Goal: Task Accomplishment & Management: Use online tool/utility

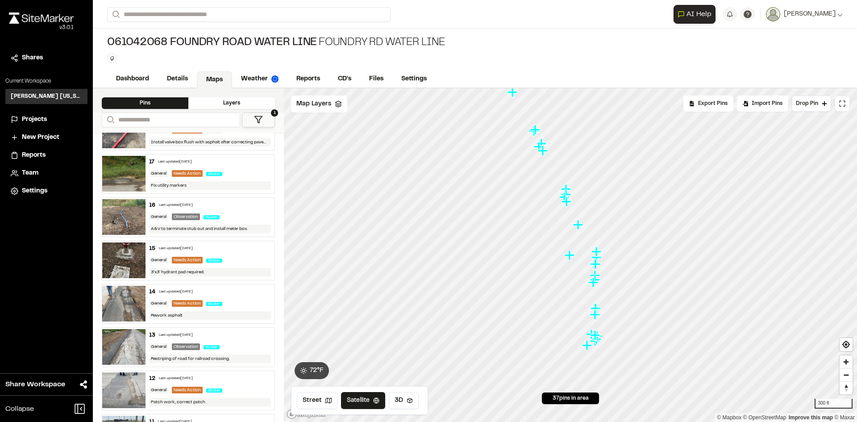
scroll to position [1160, 0]
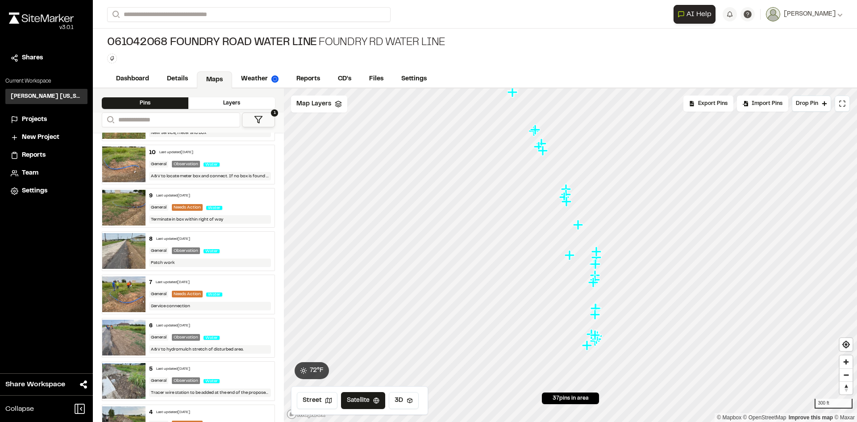
click at [209, 290] on div "Water" at bounding box center [216, 294] width 20 height 8
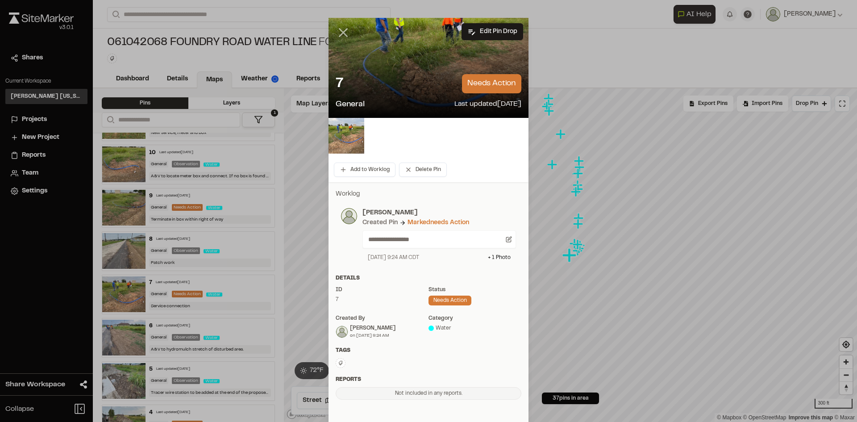
click at [340, 32] on line at bounding box center [344, 33] width 8 height 8
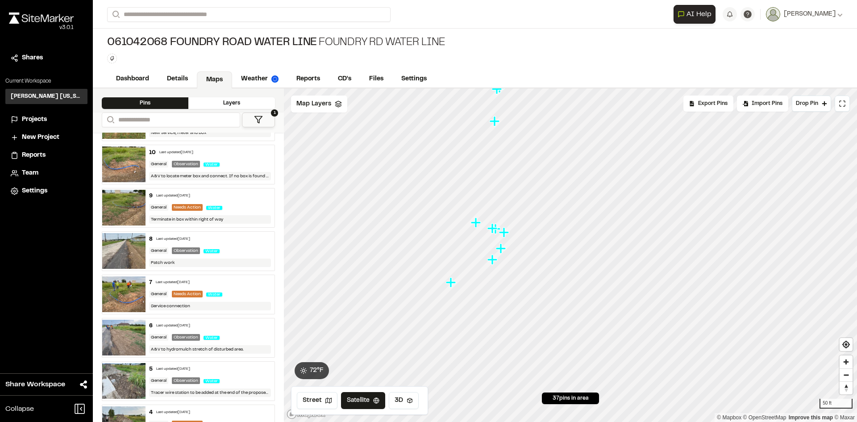
click at [132, 255] on img at bounding box center [123, 251] width 43 height 36
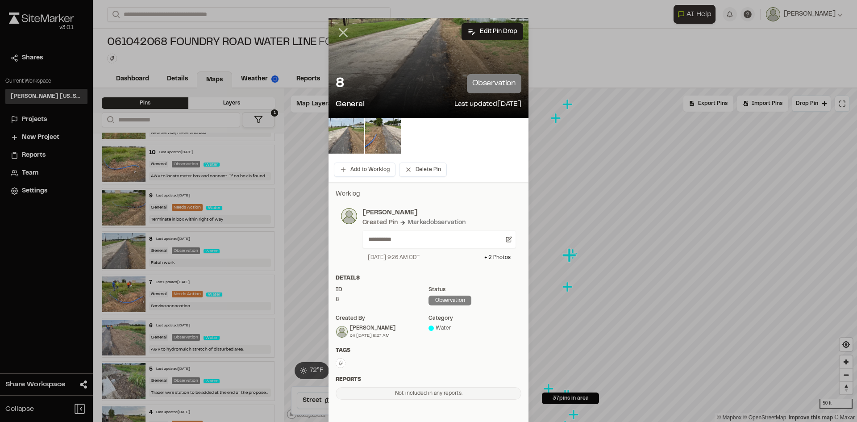
click at [339, 30] on icon at bounding box center [343, 32] width 15 height 15
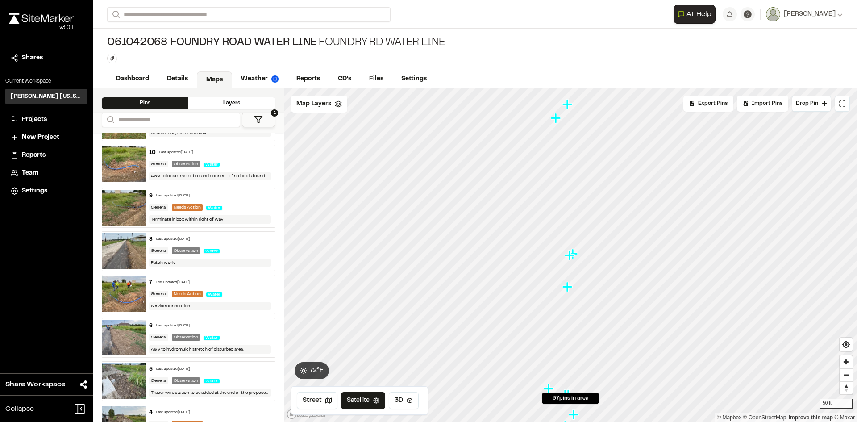
click at [124, 296] on img at bounding box center [123, 294] width 43 height 36
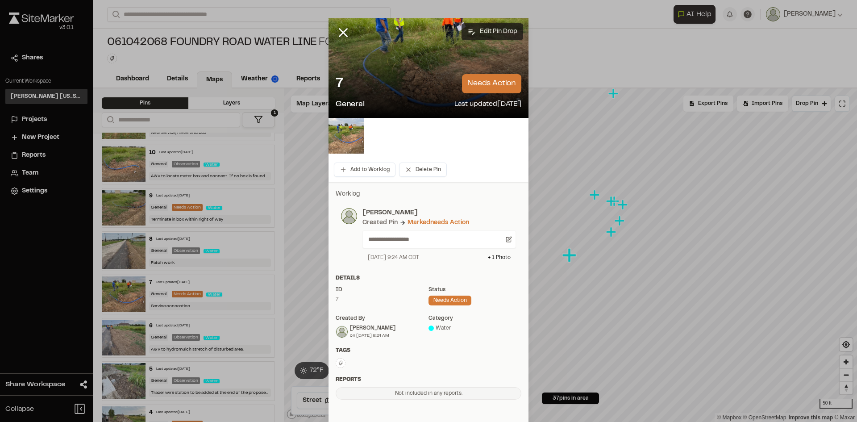
click at [490, 30] on button "Edit Pin Drop" at bounding box center [492, 31] width 62 height 17
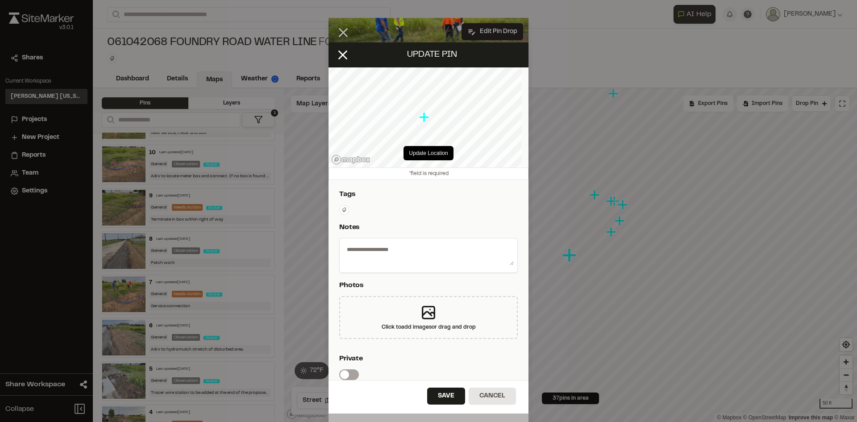
type textarea "**********"
select select "****"
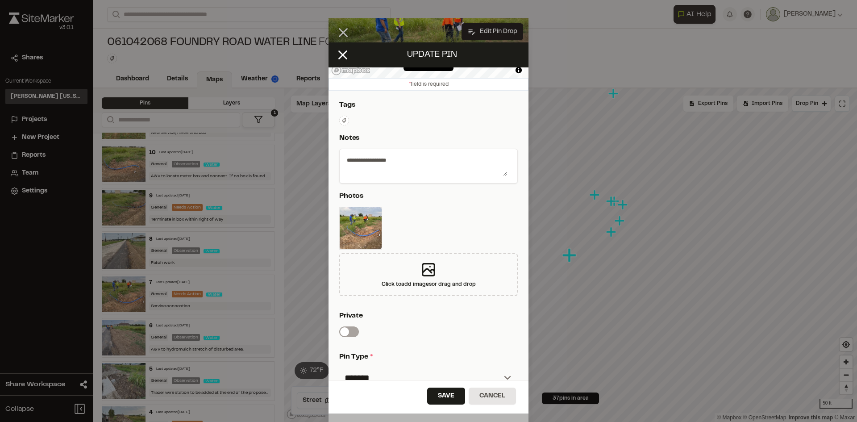
scroll to position [0, 0]
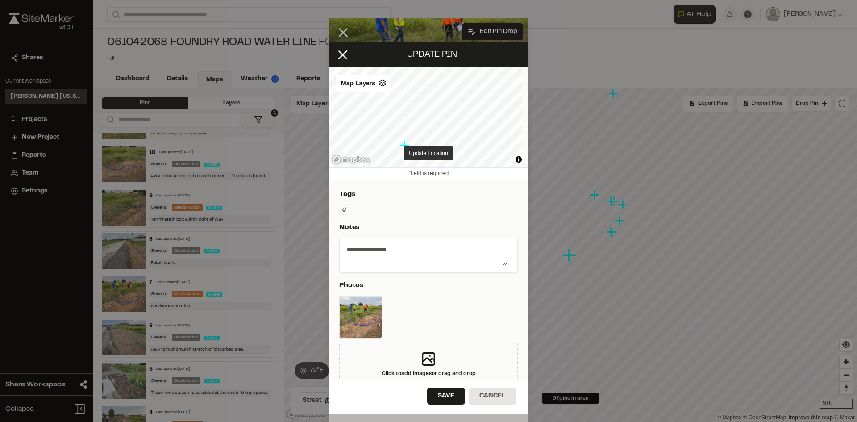
click at [420, 153] on button "Update Location" at bounding box center [428, 153] width 50 height 14
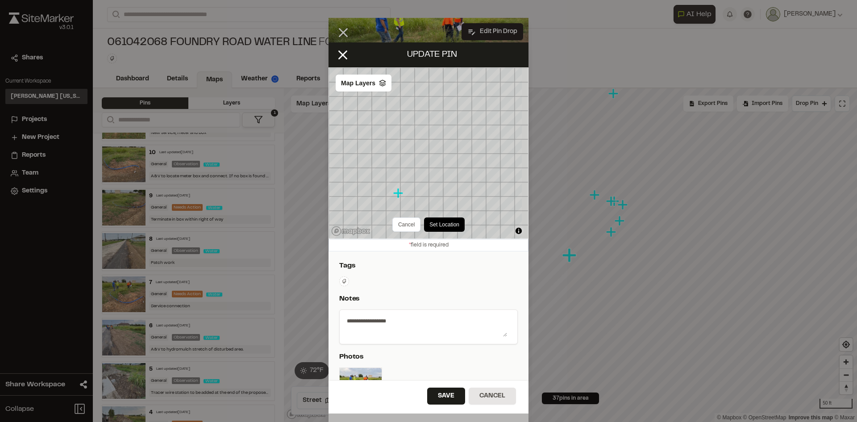
drag, startPoint x: 404, startPoint y: 183, endPoint x: 398, endPoint y: 195, distance: 13.6
click at [398, 195] on icon "Map marker" at bounding box center [398, 193] width 10 height 10
click at [430, 220] on button "Set Location" at bounding box center [432, 224] width 41 height 14
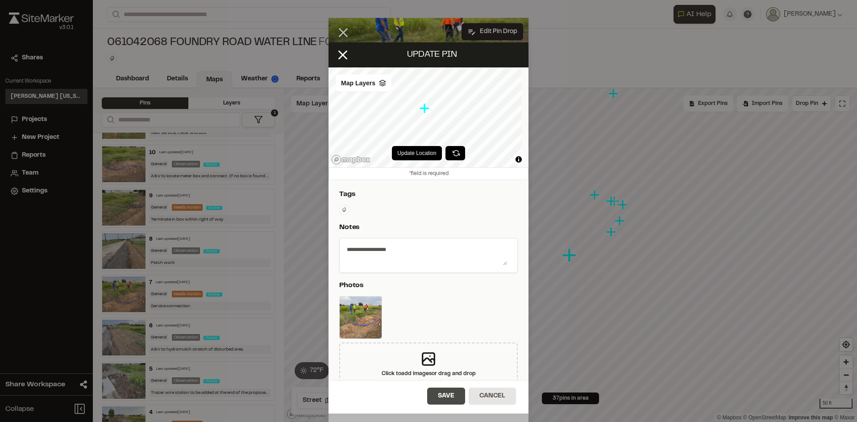
click at [441, 391] on button "Save" at bounding box center [446, 395] width 38 height 17
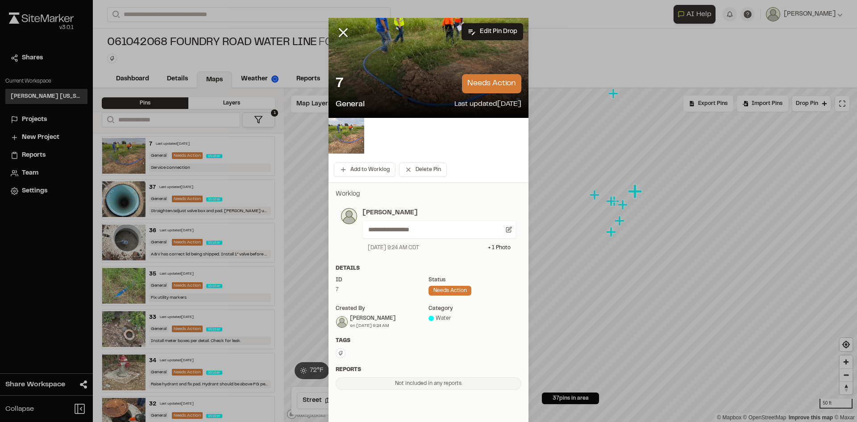
click at [332, 33] on div at bounding box center [349, 39] width 43 height 43
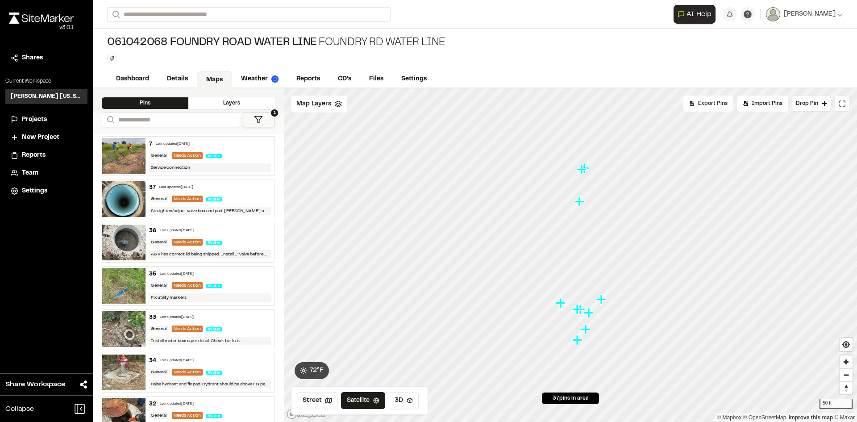
click at [716, 104] on span "Export Pins" at bounding box center [712, 104] width 29 height 8
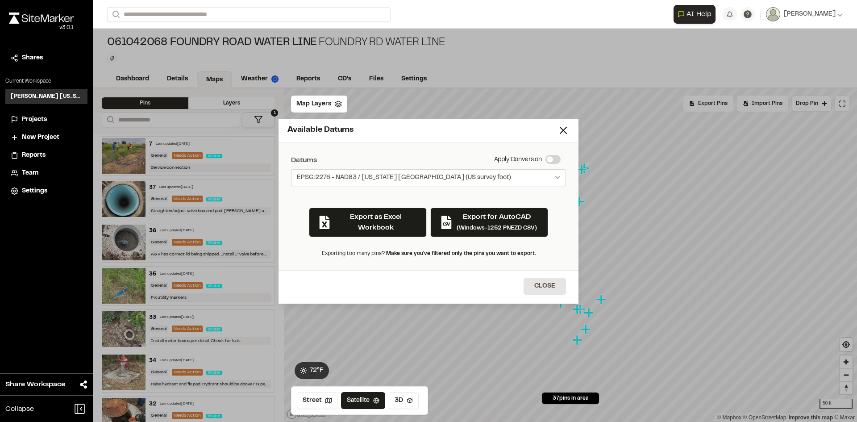
click at [432, 181] on span "EPSG:2276 - NAD83 / [US_STATE] [GEOGRAPHIC_DATA] (US survey foot)" at bounding box center [404, 177] width 214 height 9
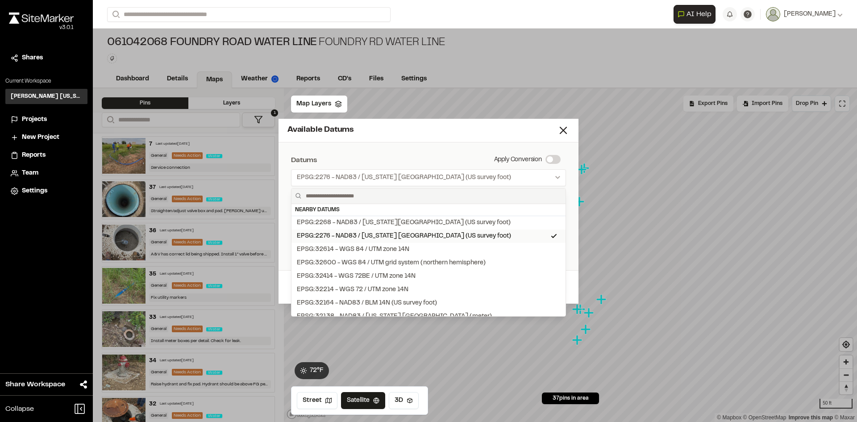
click at [394, 234] on div "EPSG:2276 - NAD83 / [US_STATE] [GEOGRAPHIC_DATA] (US survey foot)" at bounding box center [404, 236] width 214 height 10
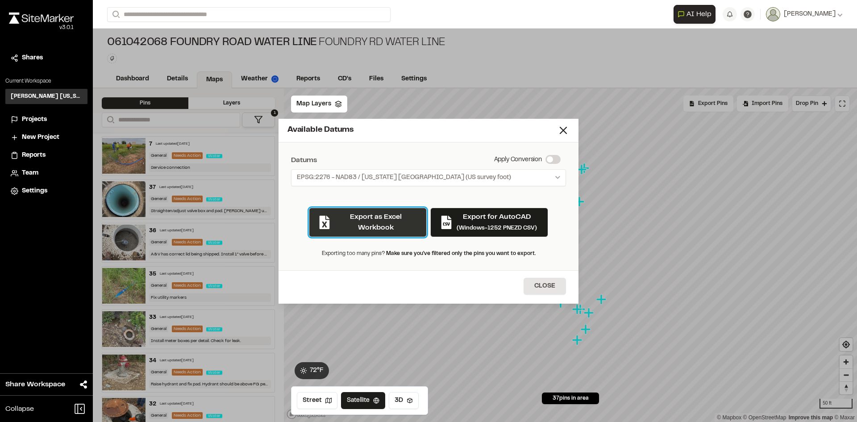
click at [392, 226] on button "Export as Excel Workbook" at bounding box center [368, 221] width 118 height 29
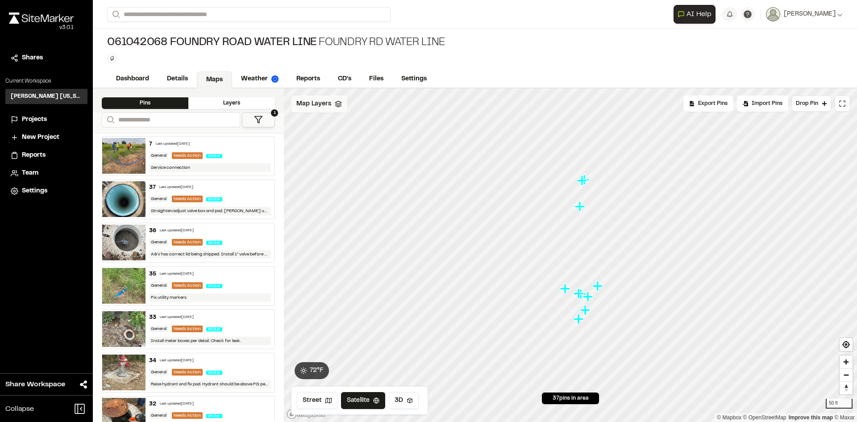
click at [317, 108] on span "Map Layers" at bounding box center [313, 104] width 35 height 10
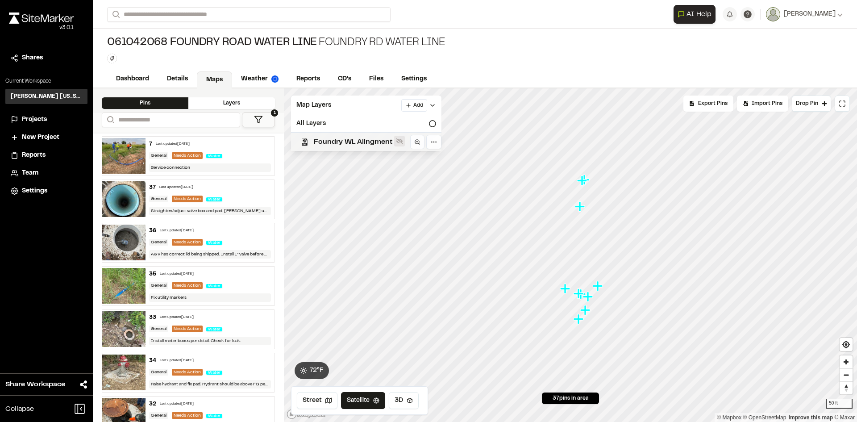
click at [399, 140] on icon at bounding box center [399, 140] width 7 height 7
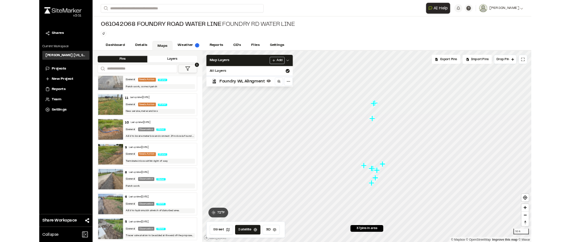
scroll to position [1140, 0]
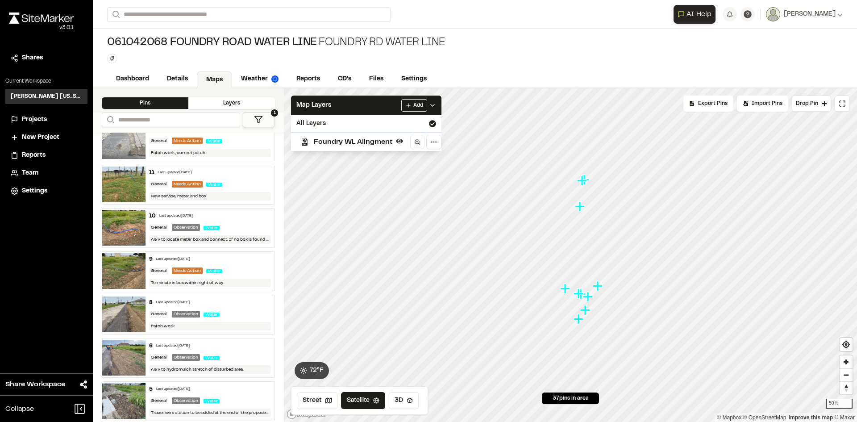
click at [168, 300] on div "Last updated [DATE]" at bounding box center [173, 302] width 34 height 5
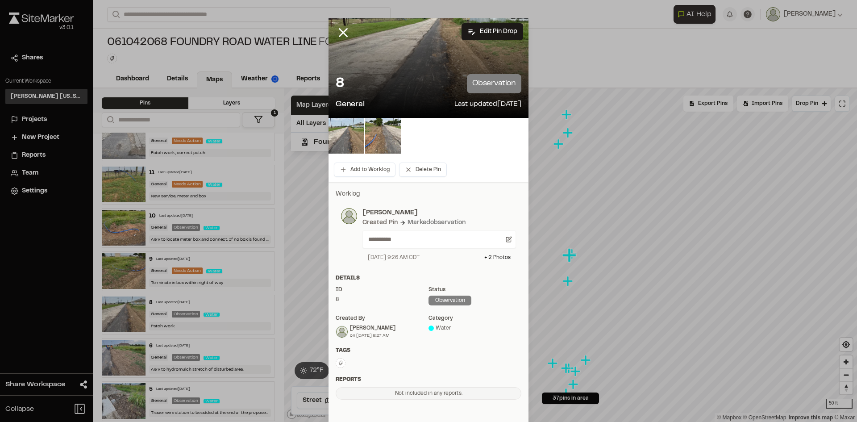
drag, startPoint x: 343, startPoint y: 29, endPoint x: 515, endPoint y: 17, distance: 172.3
click at [344, 29] on icon at bounding box center [343, 32] width 15 height 15
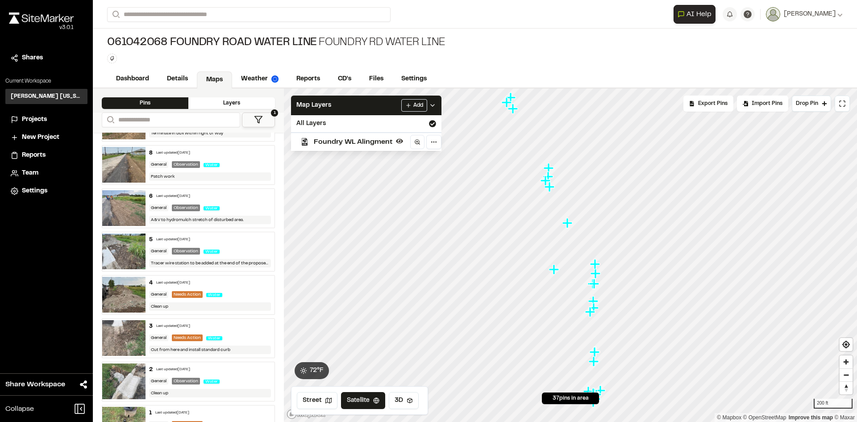
scroll to position [1319, 0]
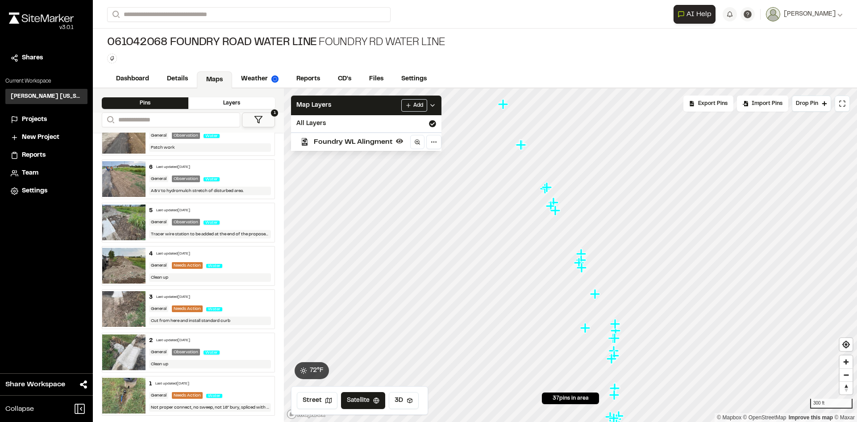
click at [37, 120] on span "Projects" at bounding box center [34, 120] width 25 height 10
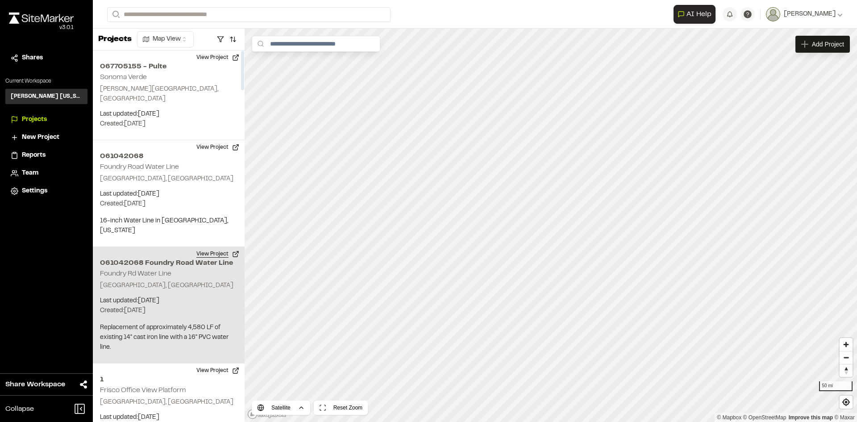
click at [215, 247] on button "View Project" at bounding box center [218, 254] width 54 height 14
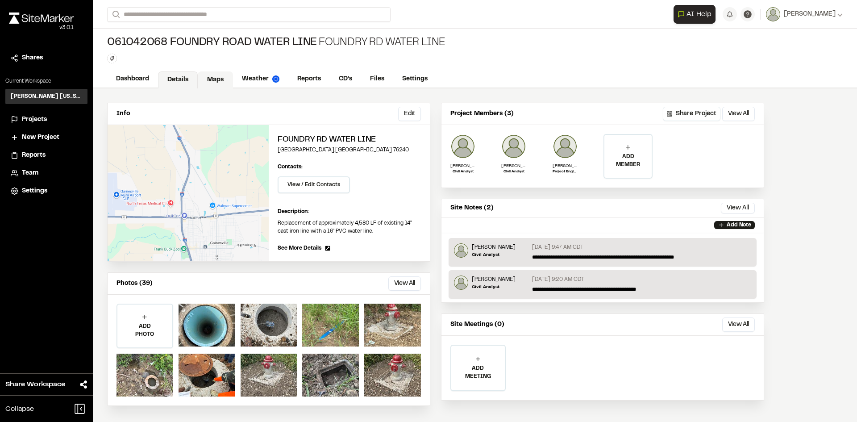
click at [216, 77] on link "Maps" at bounding box center [215, 79] width 35 height 17
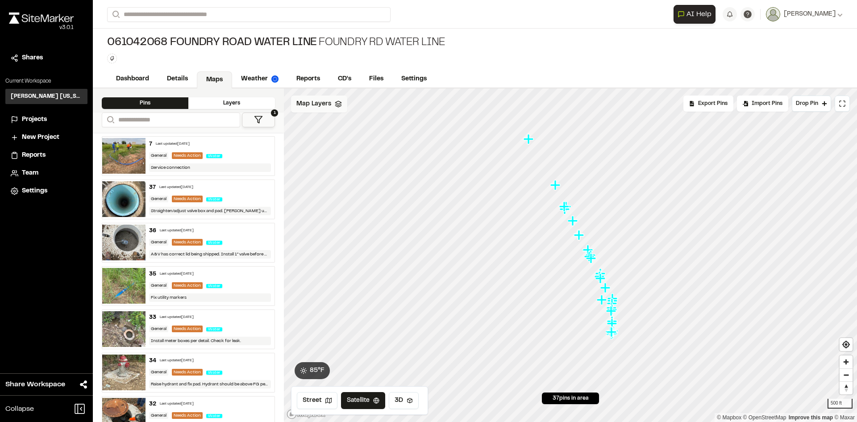
click at [322, 108] on span "Map Layers" at bounding box center [313, 104] width 35 height 10
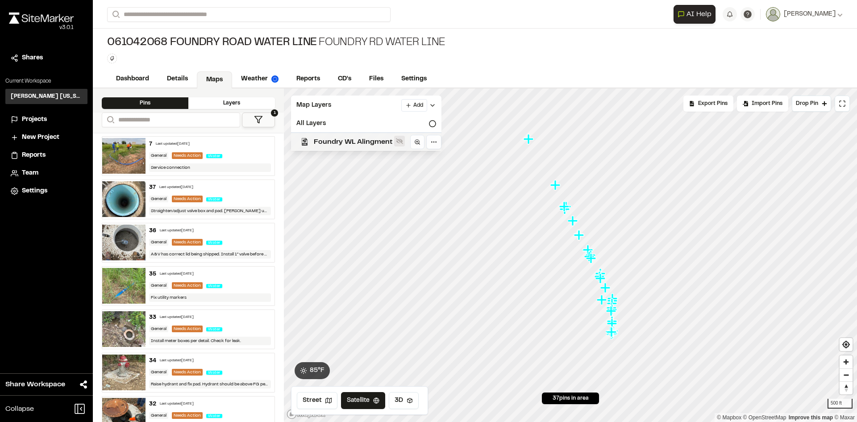
click at [402, 143] on icon at bounding box center [399, 141] width 7 height 6
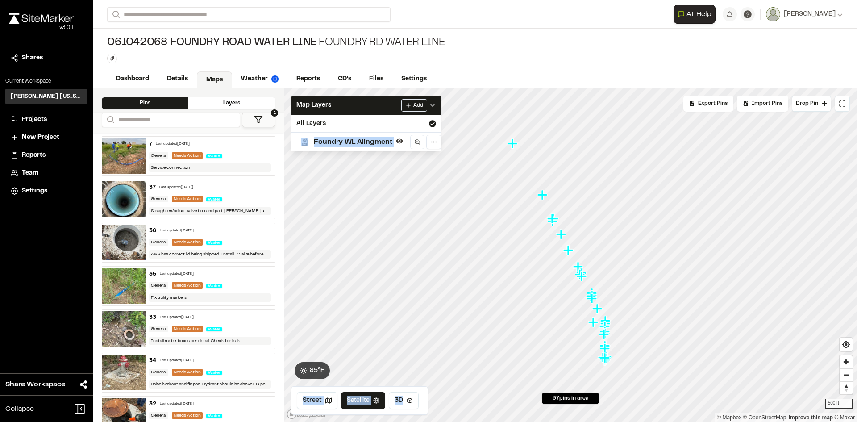
click at [327, 192] on div "Click to Drop Pin 37 pins in area Export Pins Available Datums Datums Apply Con…" at bounding box center [570, 254] width 573 height 333
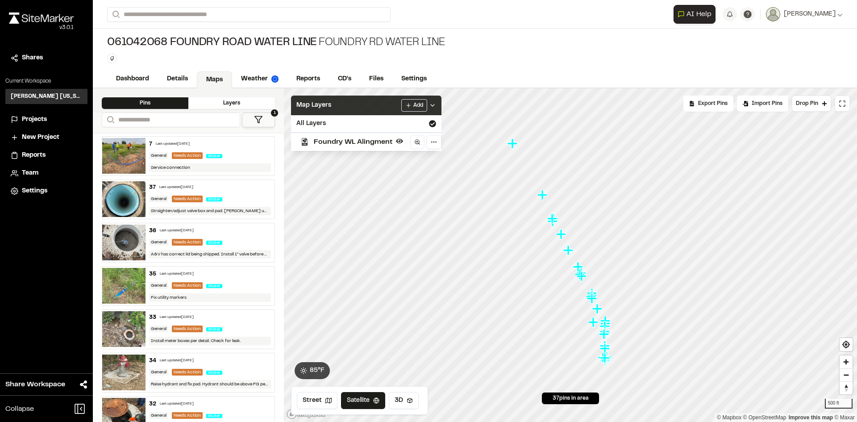
click at [431, 102] on icon at bounding box center [432, 105] width 7 height 7
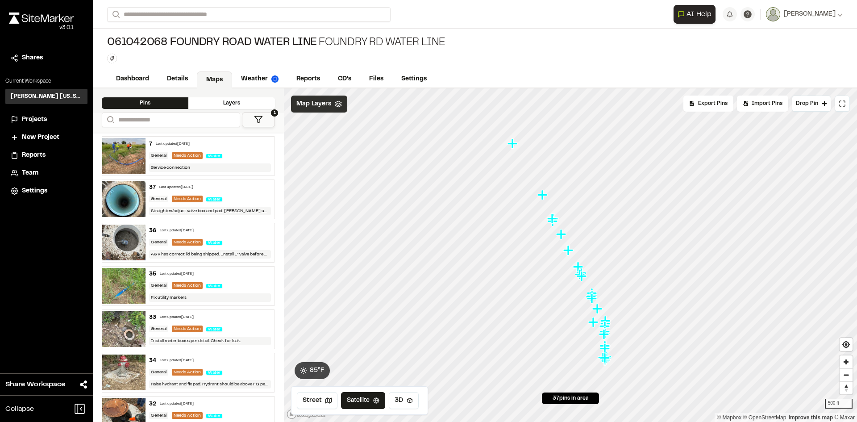
click at [226, 158] on div "General Needs Action Water" at bounding box center [210, 156] width 122 height 8
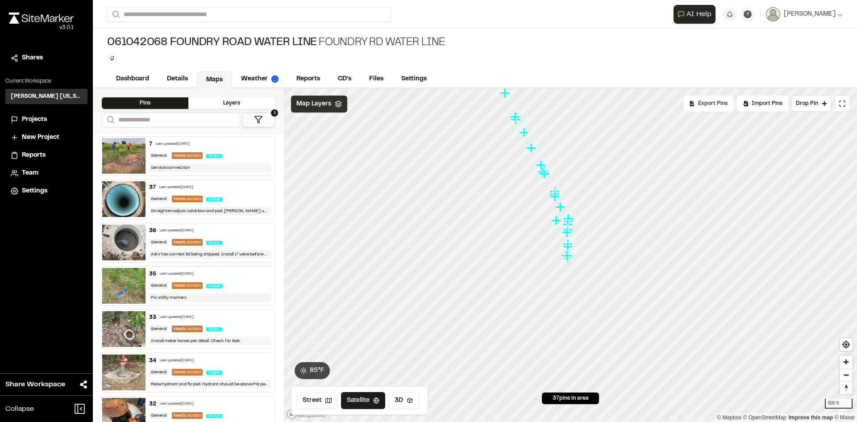
click at [715, 109] on div "Export Pins" at bounding box center [708, 103] width 50 height 16
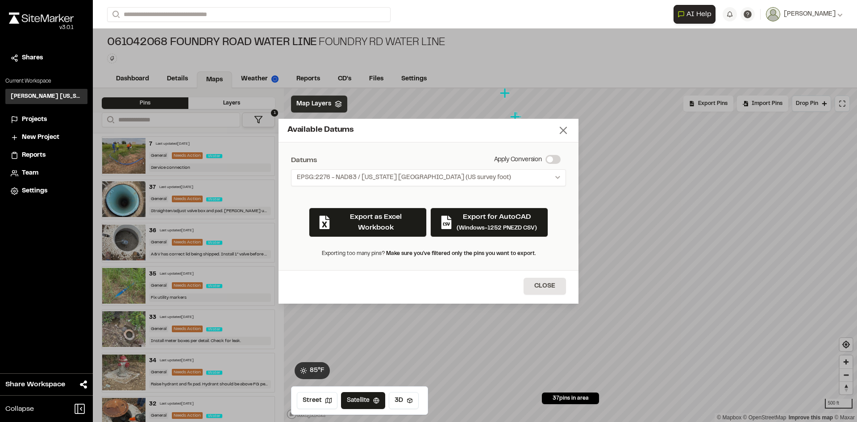
click at [564, 129] on line at bounding box center [563, 130] width 6 height 6
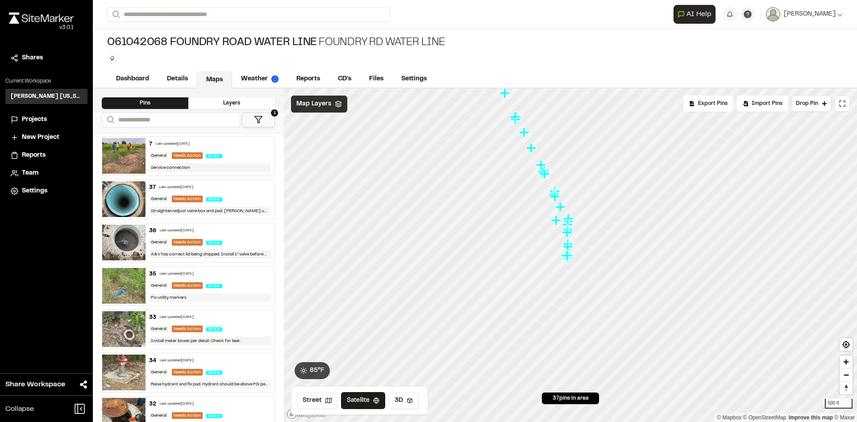
click at [599, 36] on div "061042068 Foundry Road Water Line Foundry Rd Water Line Type Enter or comma to …" at bounding box center [475, 50] width 764 height 42
click at [381, 79] on link "Files" at bounding box center [376, 79] width 33 height 17
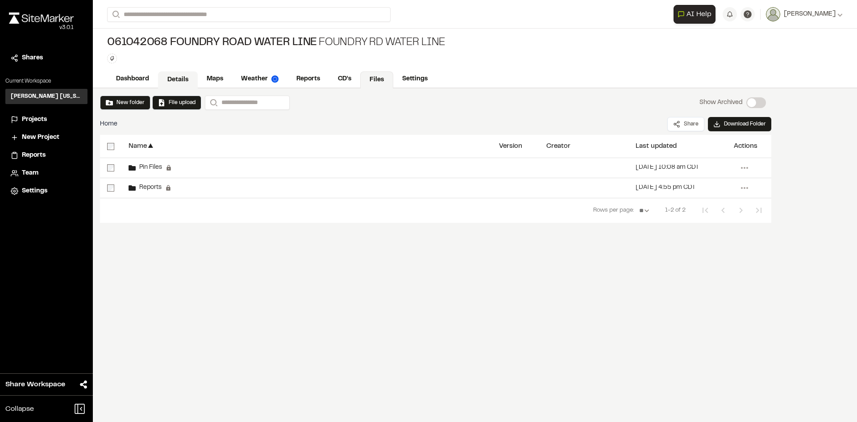
click at [174, 83] on link "Details" at bounding box center [178, 79] width 40 height 17
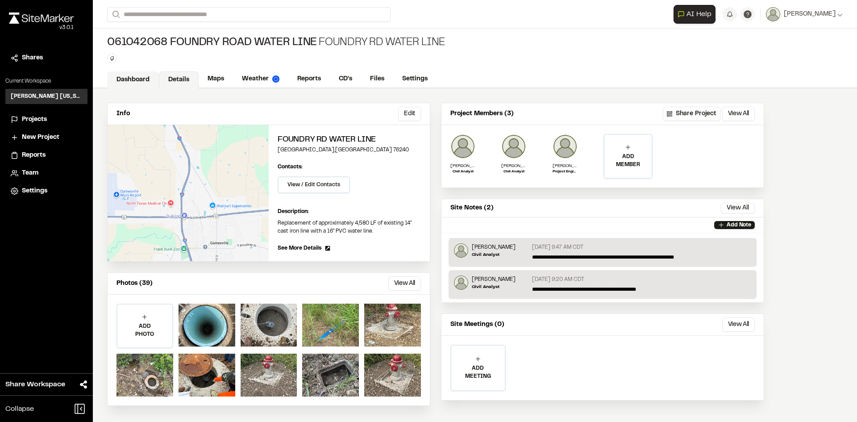
click at [137, 79] on link "Dashboard" at bounding box center [133, 79] width 52 height 17
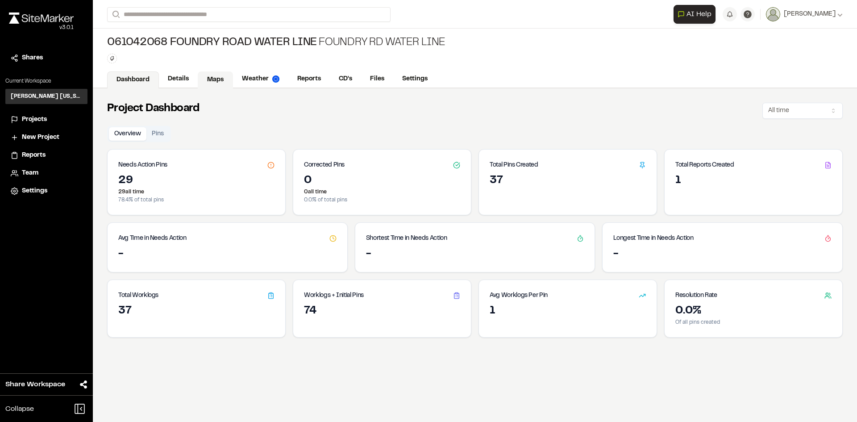
click at [204, 78] on link "Maps" at bounding box center [215, 79] width 35 height 17
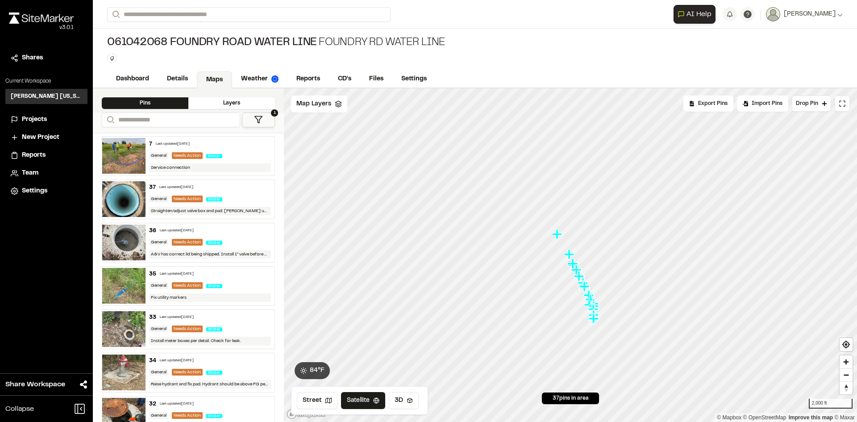
click at [232, 232] on div "36 Last updated Aug 27, 2025" at bounding box center [210, 231] width 122 height 8
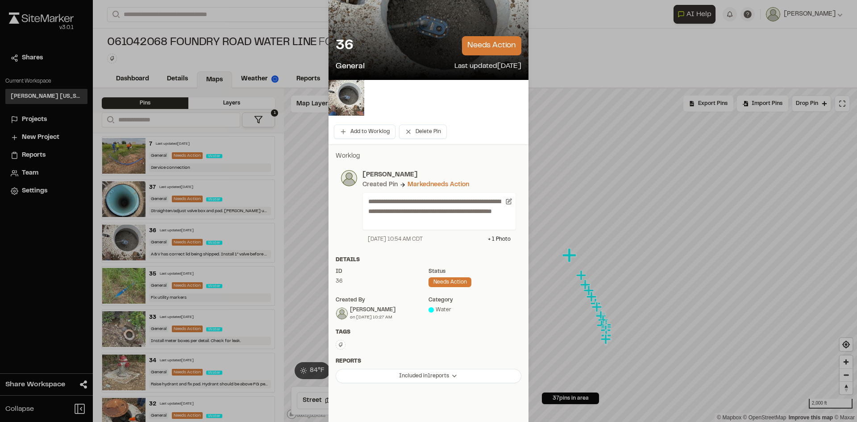
scroll to position [85, 0]
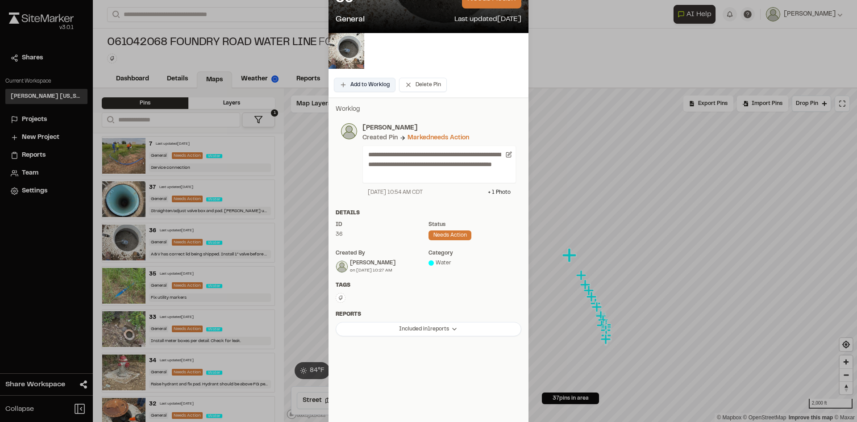
click at [363, 84] on button "Add to Worklog" at bounding box center [365, 85] width 62 height 14
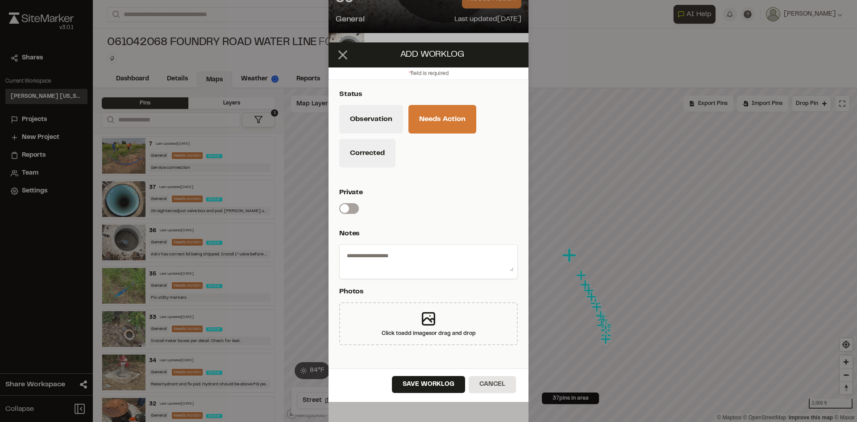
click at [346, 56] on icon at bounding box center [342, 54] width 15 height 15
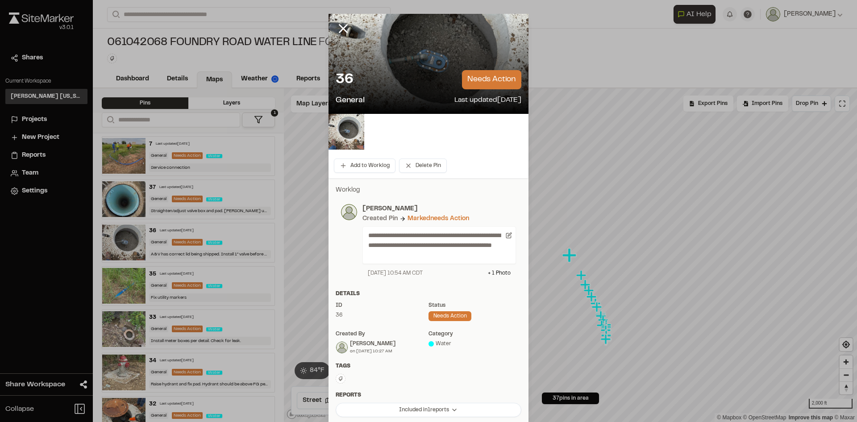
scroll to position [0, 0]
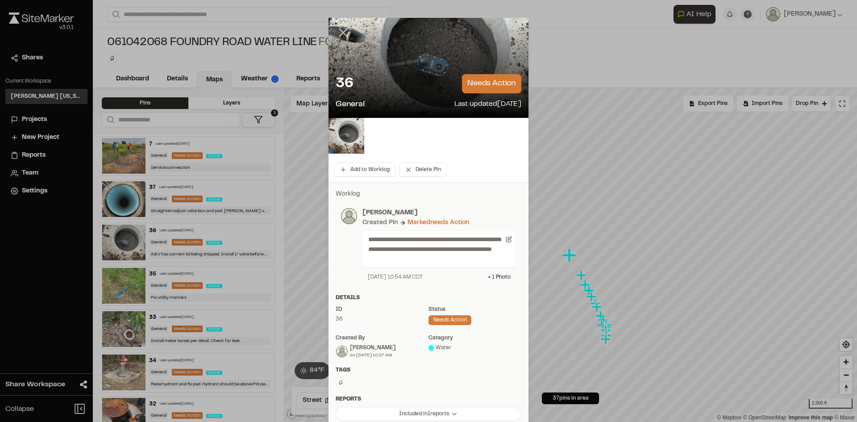
click at [344, 33] on icon at bounding box center [343, 32] width 15 height 15
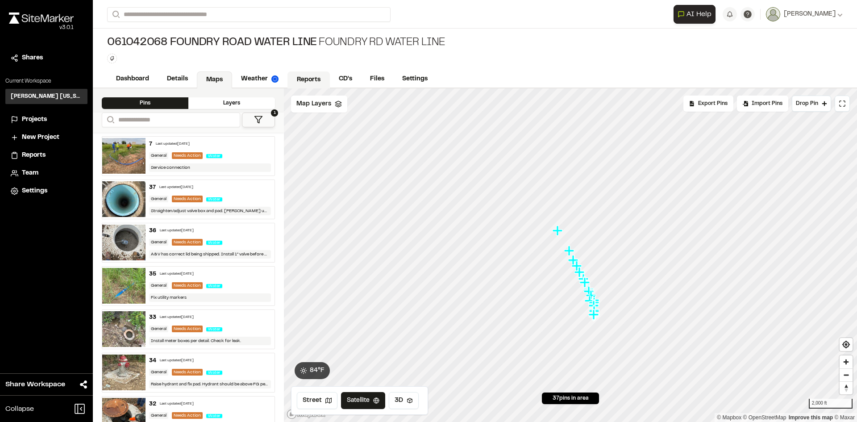
click at [318, 84] on link "Reports" at bounding box center [308, 79] width 42 height 17
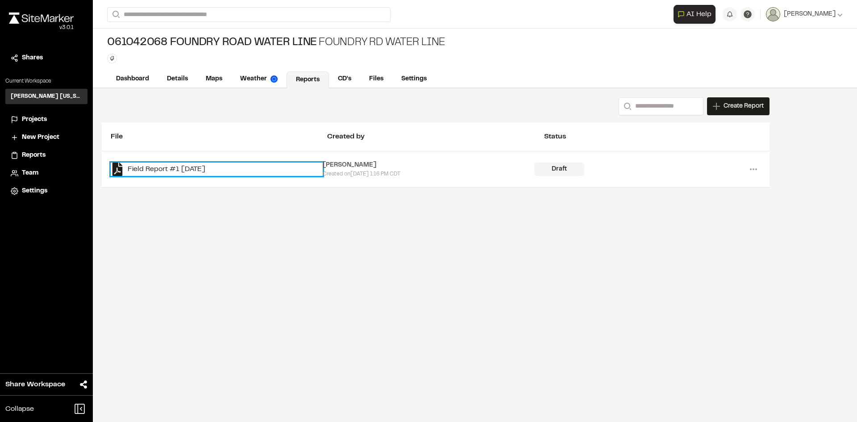
click at [163, 172] on link "Field Report #1 2025-09-02" at bounding box center [217, 168] width 212 height 13
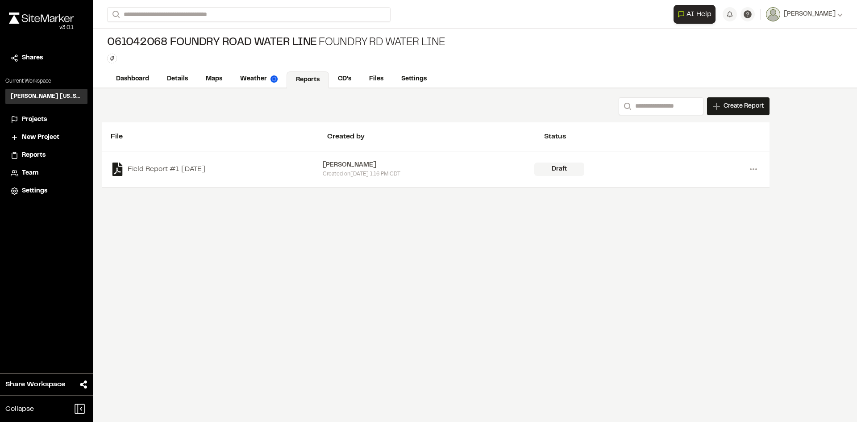
click at [389, 253] on div "Search Create Report New Report | 061042068 Foundry Road Water Line Foundry Rd …" at bounding box center [475, 254] width 764 height 333
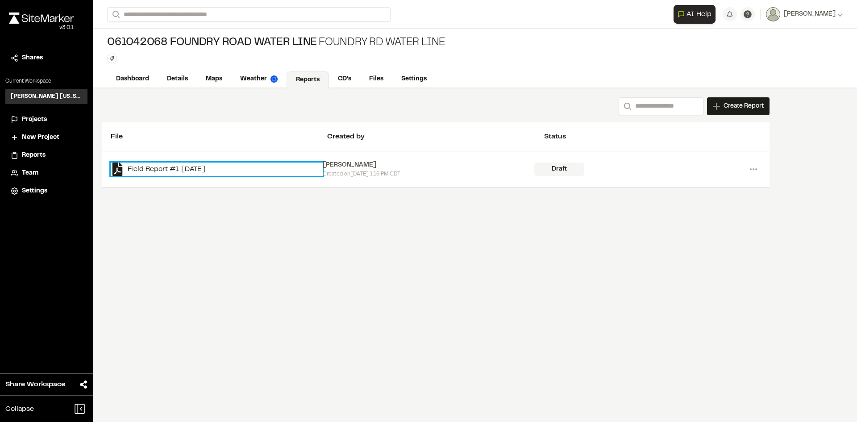
click at [189, 171] on link "Field Report #1 2025-09-02" at bounding box center [217, 168] width 212 height 13
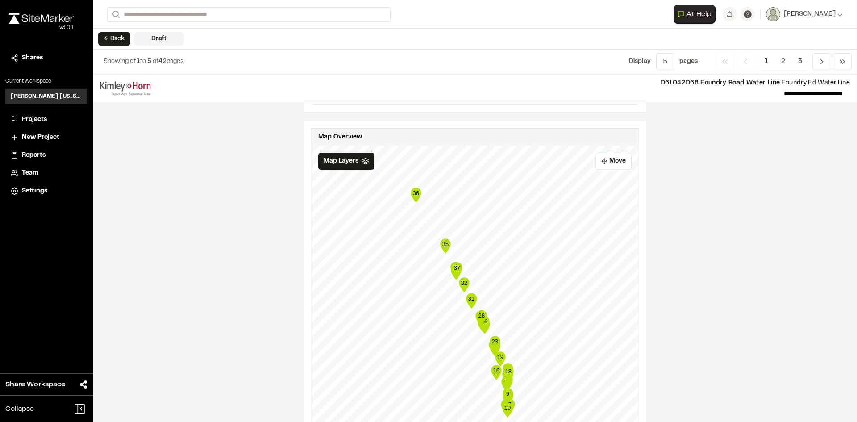
scroll to position [1383, 0]
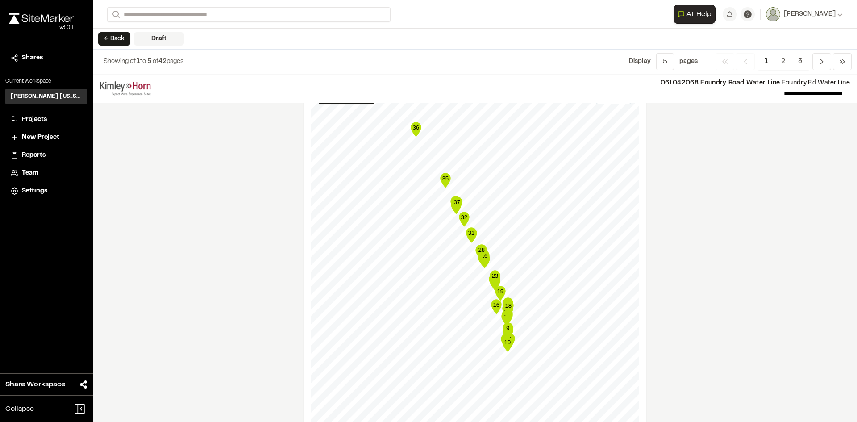
click at [444, 179] on text "35" at bounding box center [445, 178] width 7 height 7
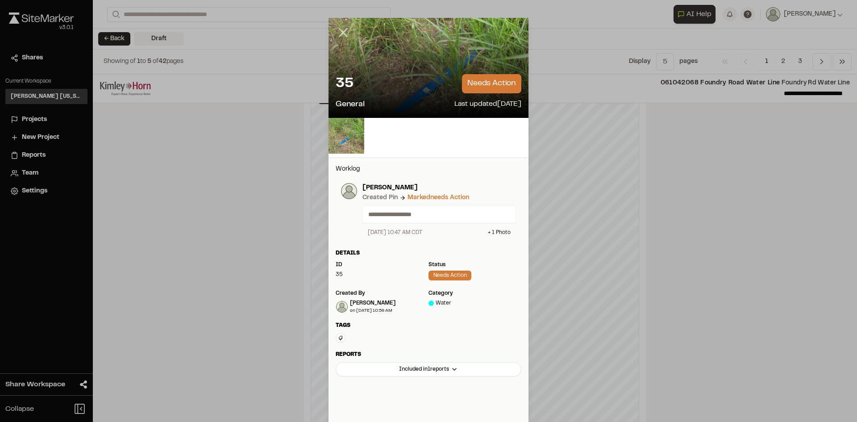
click at [340, 29] on icon at bounding box center [343, 32] width 15 height 15
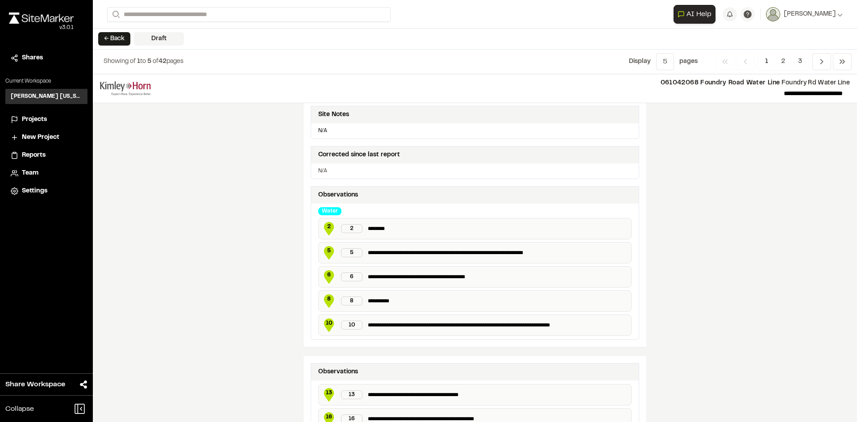
scroll to position [134, 0]
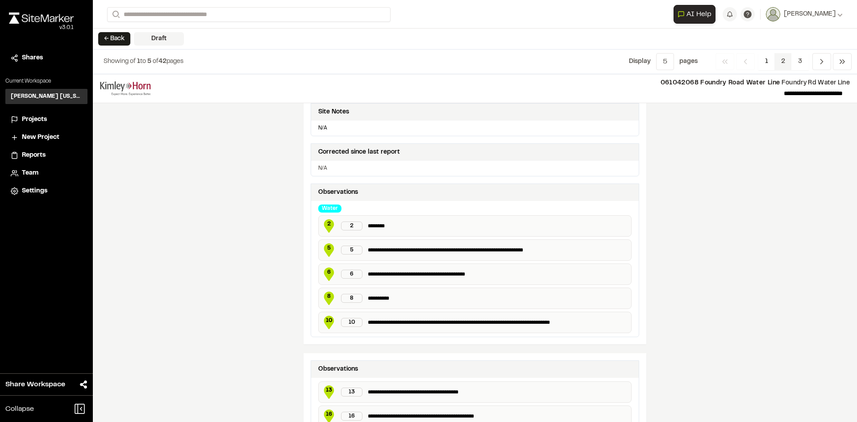
click at [786, 59] on span "2" at bounding box center [782, 61] width 17 height 17
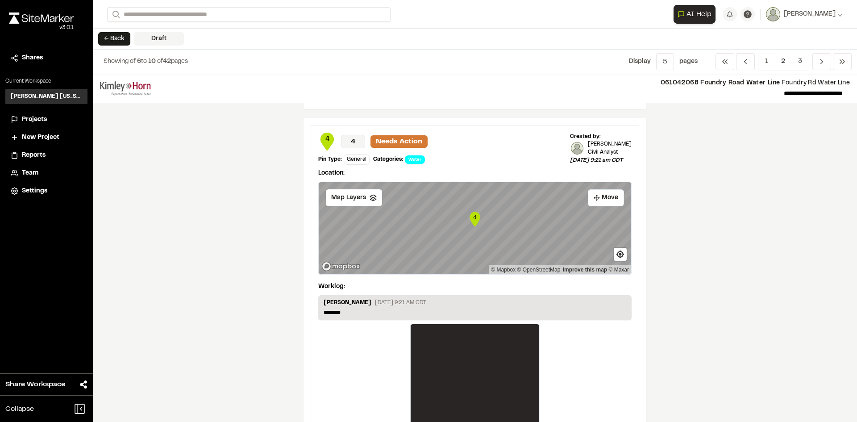
scroll to position [1097, 0]
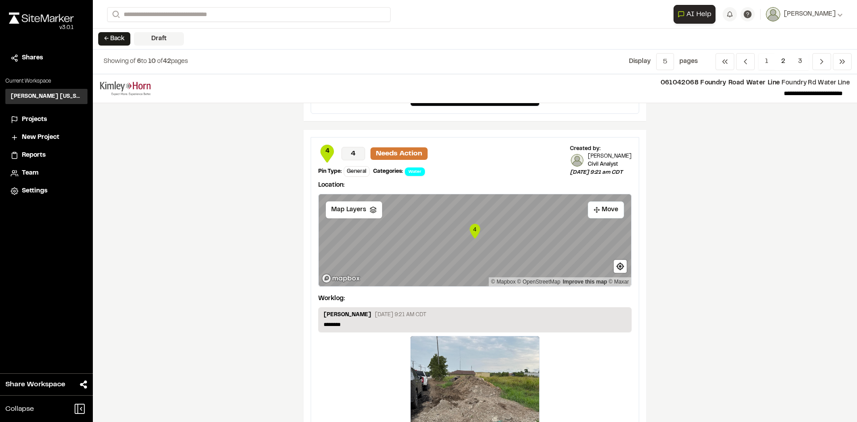
click at [473, 230] on text "4" at bounding box center [475, 229] width 4 height 7
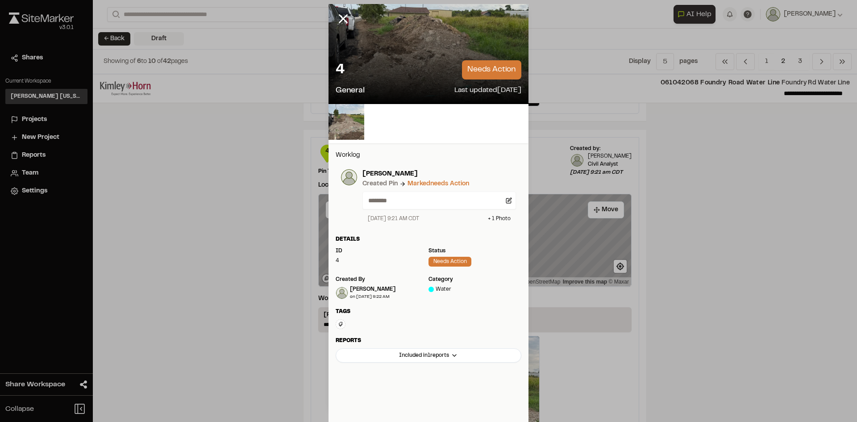
scroll to position [0, 0]
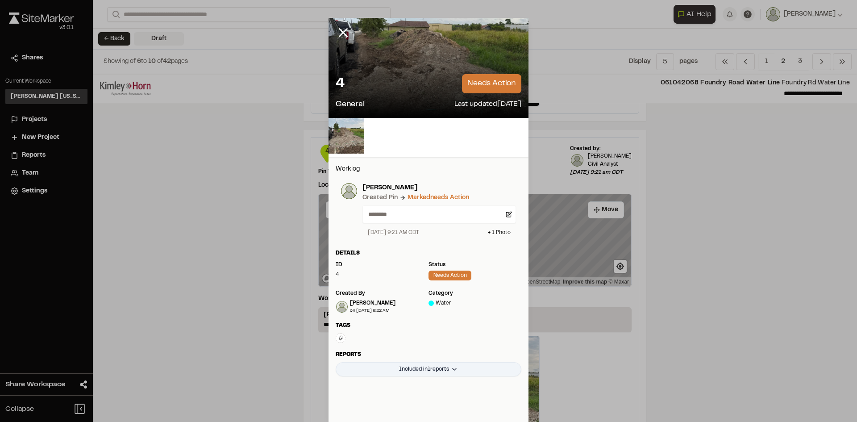
click at [445, 373] on html "**********" at bounding box center [428, 211] width 857 height 422
click at [468, 349] on html "**********" at bounding box center [428, 211] width 857 height 422
click at [336, 34] on icon at bounding box center [343, 32] width 15 height 15
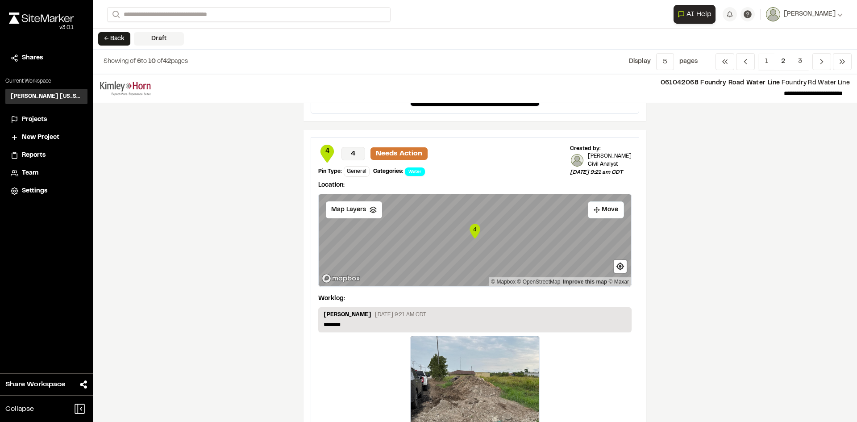
click at [147, 230] on div "**********" at bounding box center [475, 248] width 764 height 348
click at [44, 117] on span "Projects" at bounding box center [34, 120] width 25 height 10
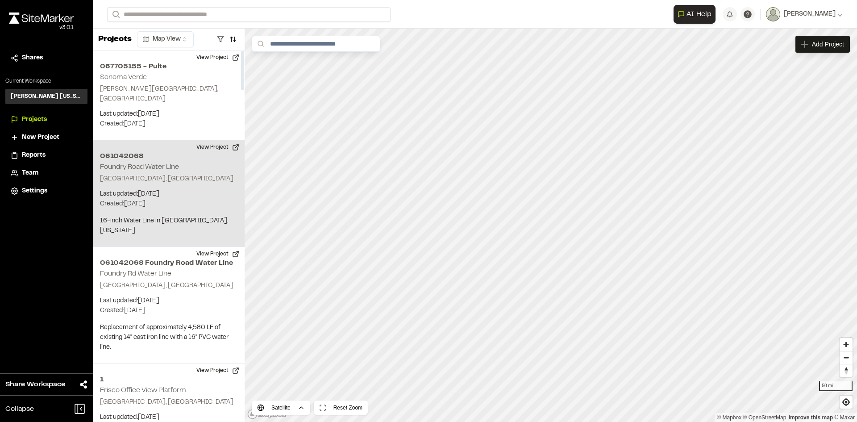
click at [193, 174] on p "Gainesville, TX" at bounding box center [168, 179] width 137 height 10
click at [216, 140] on button "View Project" at bounding box center [218, 147] width 54 height 14
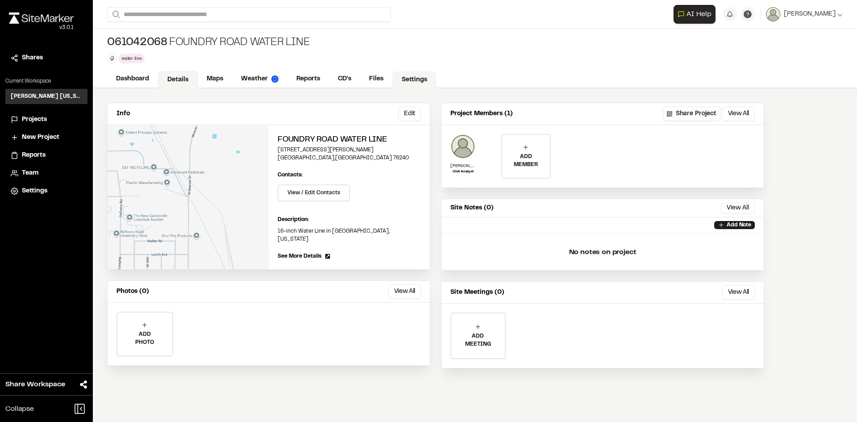
click at [417, 79] on link "Settings" at bounding box center [414, 79] width 44 height 17
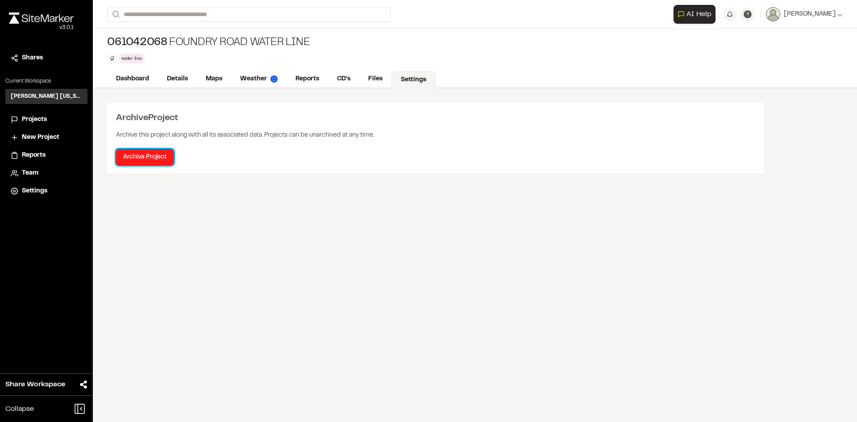
click at [158, 159] on button "Archive Project" at bounding box center [145, 157] width 58 height 16
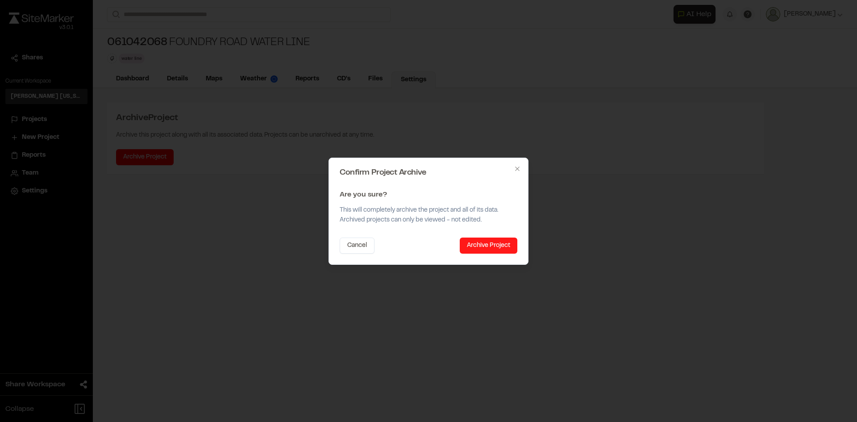
click at [478, 244] on button "Archive Project" at bounding box center [489, 245] width 58 height 16
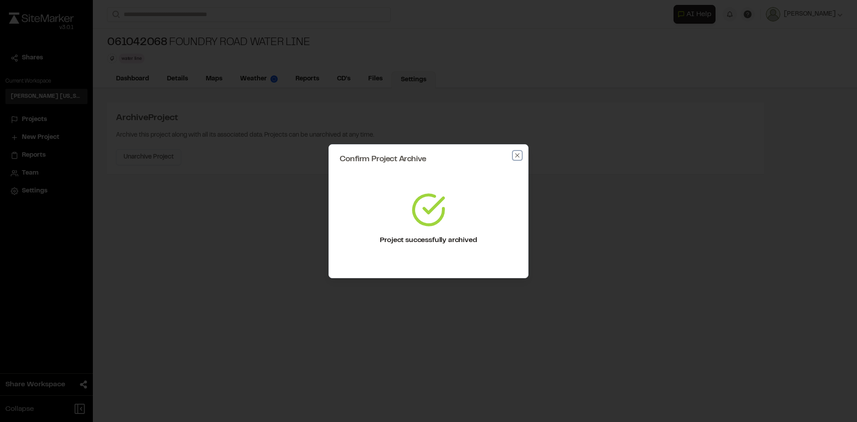
click at [515, 153] on icon "button" at bounding box center [517, 155] width 7 height 7
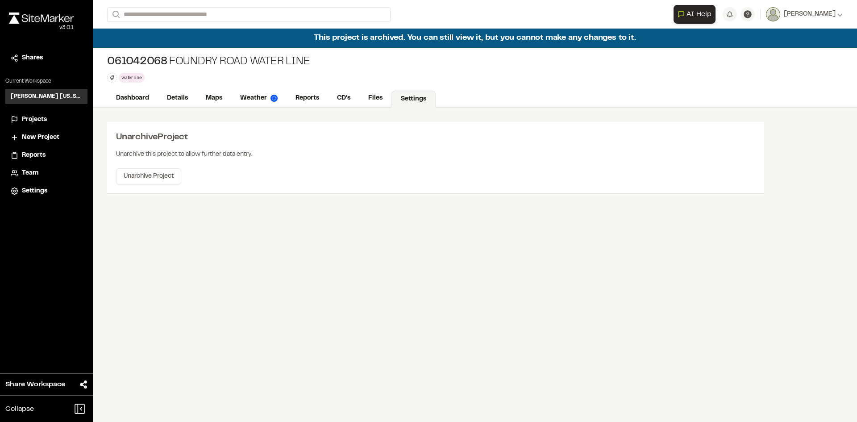
click at [54, 119] on div "Projects" at bounding box center [52, 120] width 60 height 10
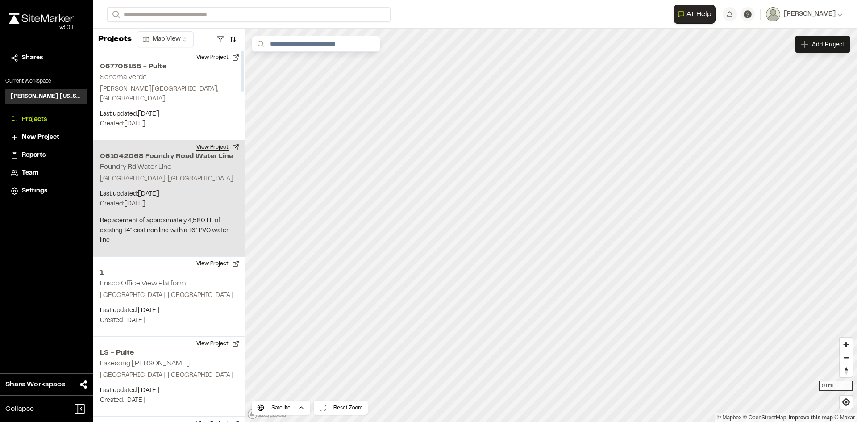
click at [216, 140] on button "View Project" at bounding box center [218, 147] width 54 height 14
click at [223, 140] on button "View Project" at bounding box center [218, 147] width 54 height 14
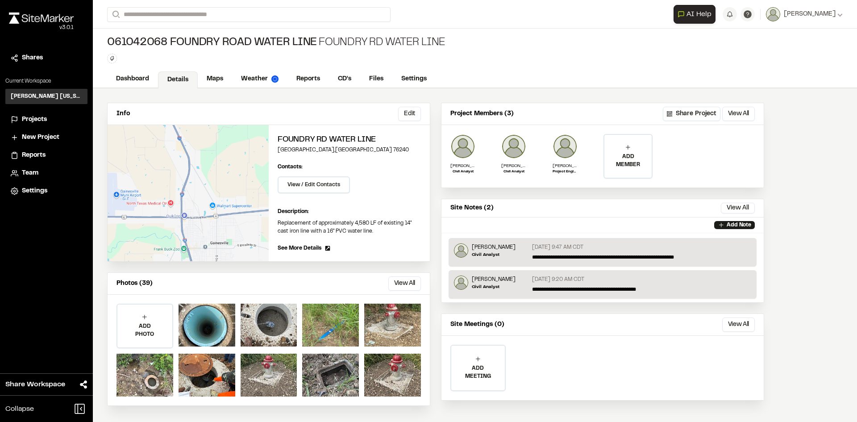
click at [572, 67] on div "061042068 Foundry Road Water Line Foundry Rd Water Line Type Enter or comma to …" at bounding box center [475, 50] width 764 height 42
click at [50, 173] on div "Team" at bounding box center [52, 173] width 60 height 10
click at [395, 242] on button "View All" at bounding box center [404, 283] width 33 height 14
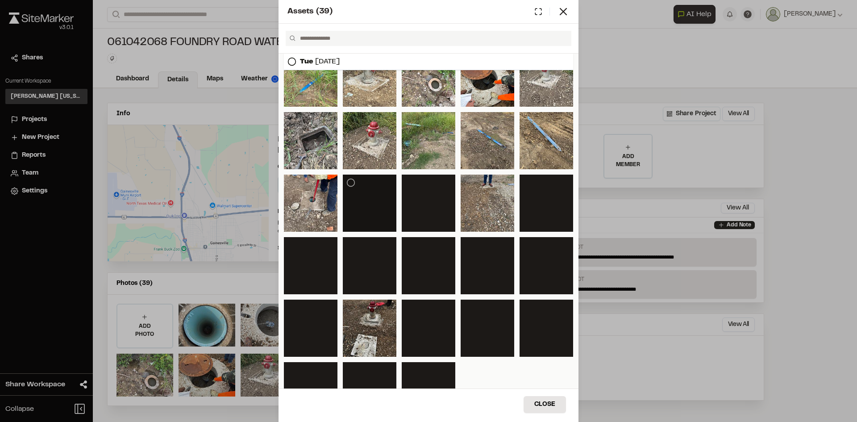
scroll to position [223, 0]
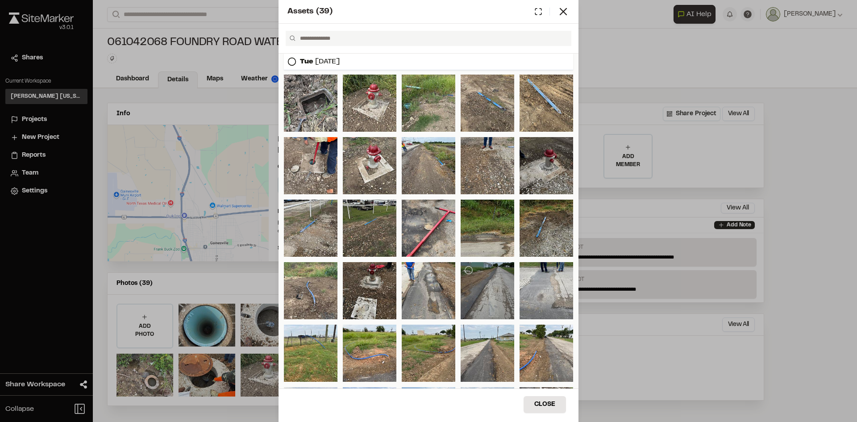
click at [490, 242] on div at bounding box center [488, 290] width 54 height 57
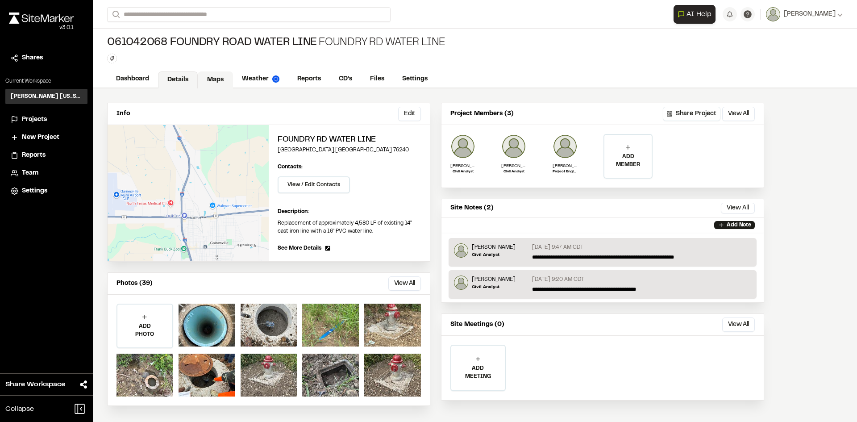
click at [211, 79] on link "Maps" at bounding box center [215, 79] width 35 height 17
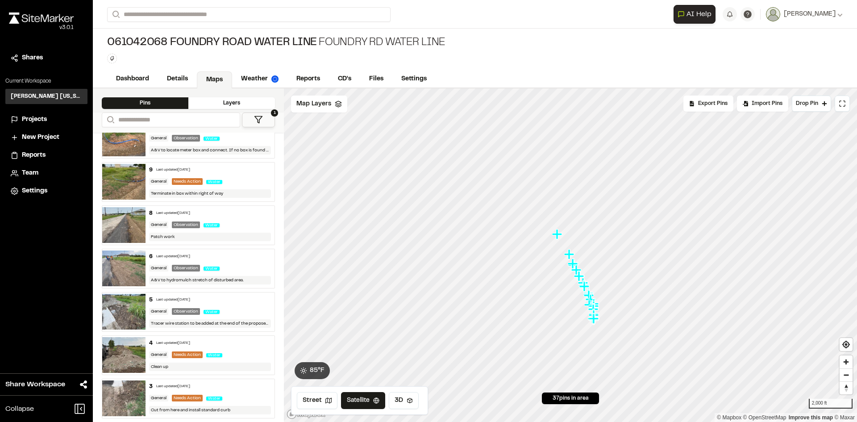
scroll to position [1185, 0]
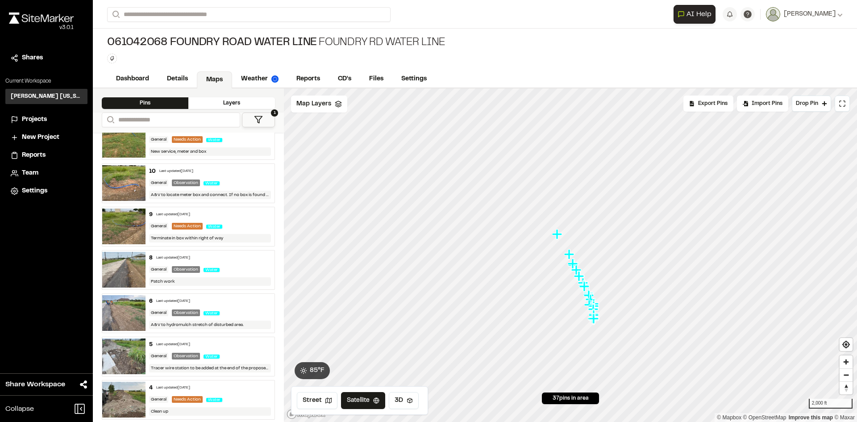
click at [178, 242] on div "Last updated [DATE]" at bounding box center [173, 257] width 34 height 5
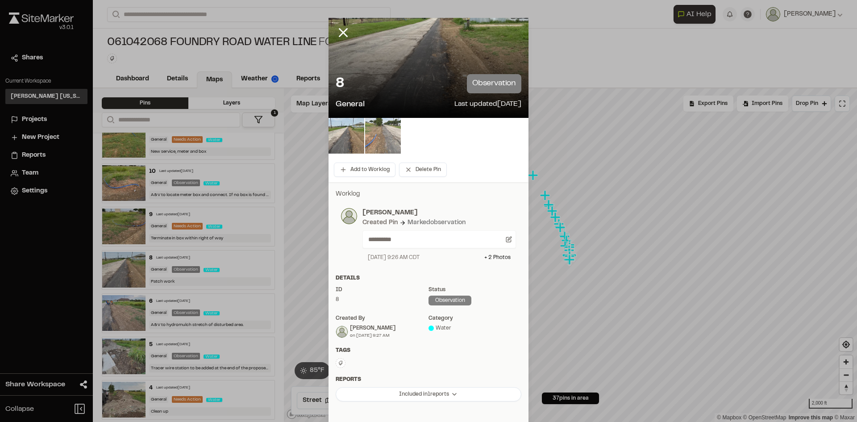
click at [381, 135] on img at bounding box center [383, 136] width 36 height 36
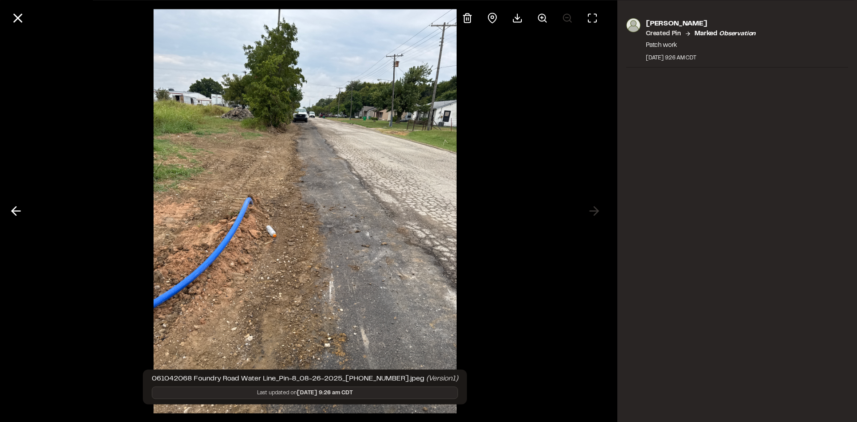
click at [410, 180] on img at bounding box center [305, 211] width 303 height 422
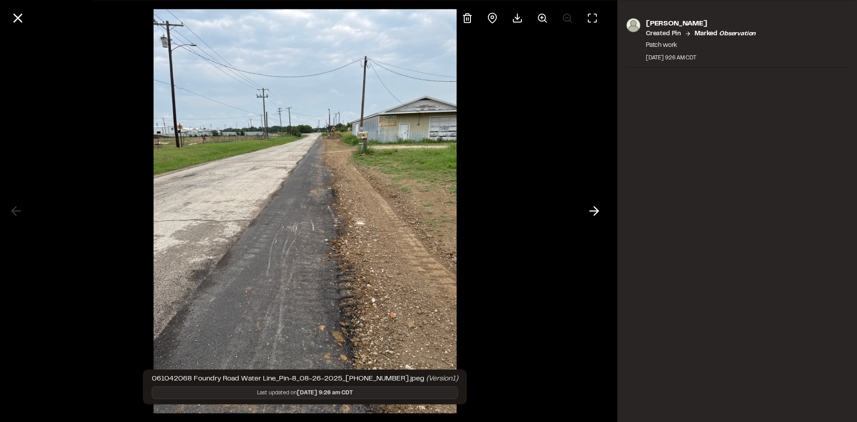
drag, startPoint x: 37, startPoint y: 19, endPoint x: 31, endPoint y: 17, distance: 6.4
click at [37, 19] on div at bounding box center [305, 18] width 610 height 36
click at [23, 17] on icon at bounding box center [17, 17] width 15 height 15
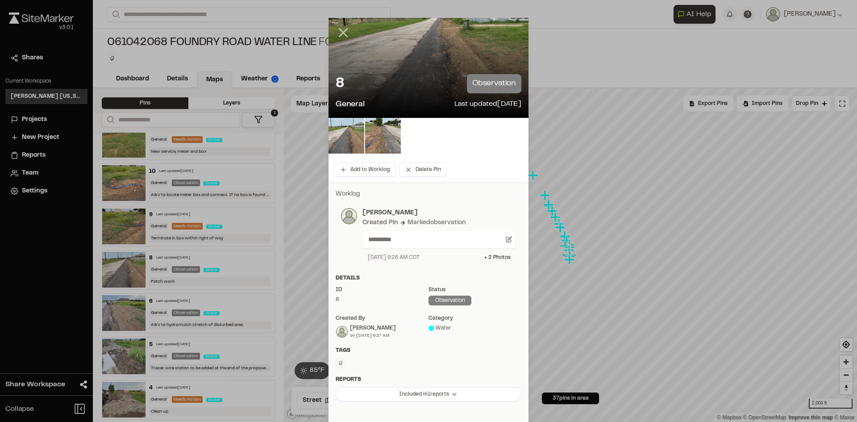
click at [336, 31] on icon at bounding box center [343, 32] width 15 height 15
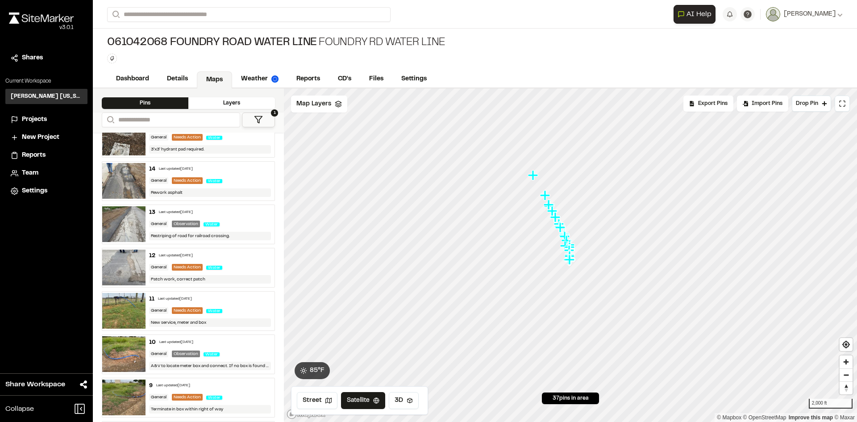
scroll to position [1006, 0]
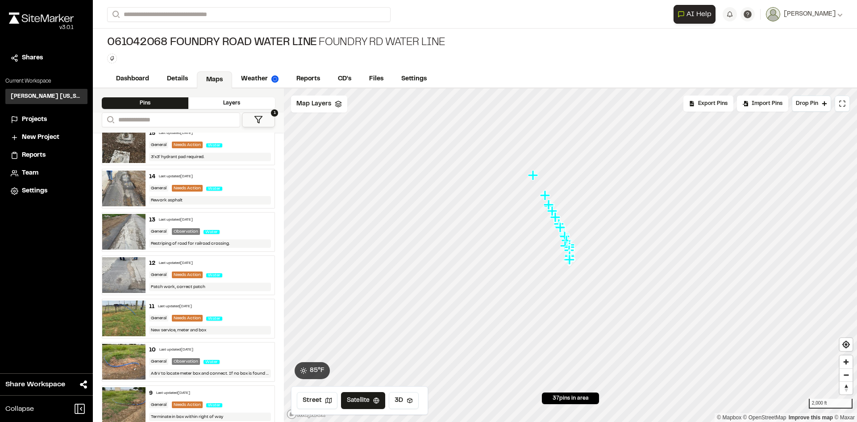
click at [189, 216] on div "13 Last updated [DATE]" at bounding box center [210, 220] width 122 height 8
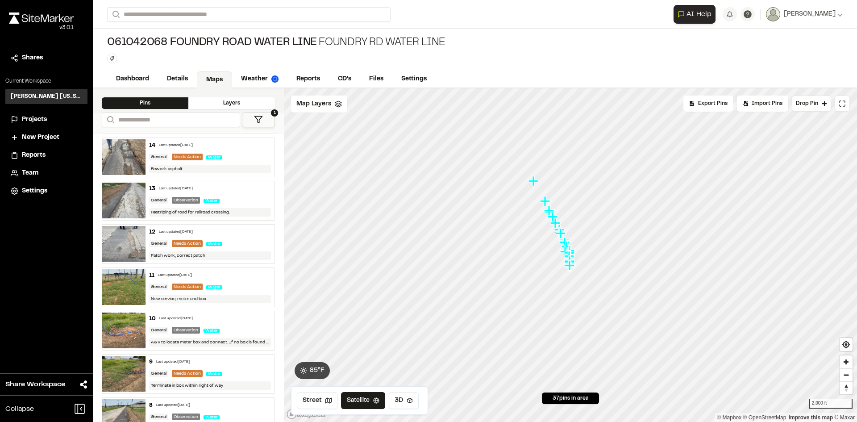
scroll to position [1140, 0]
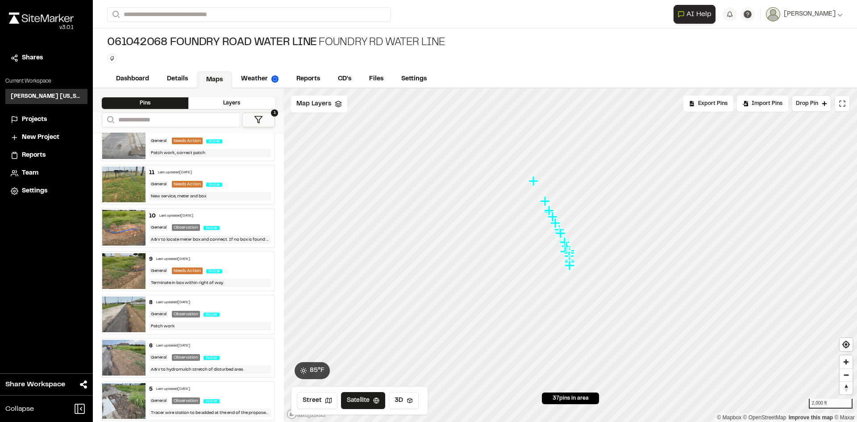
click at [166, 242] on div "9 Last updated [DATE] General Needs Action Water Terminate in box within right …" at bounding box center [209, 271] width 129 height 39
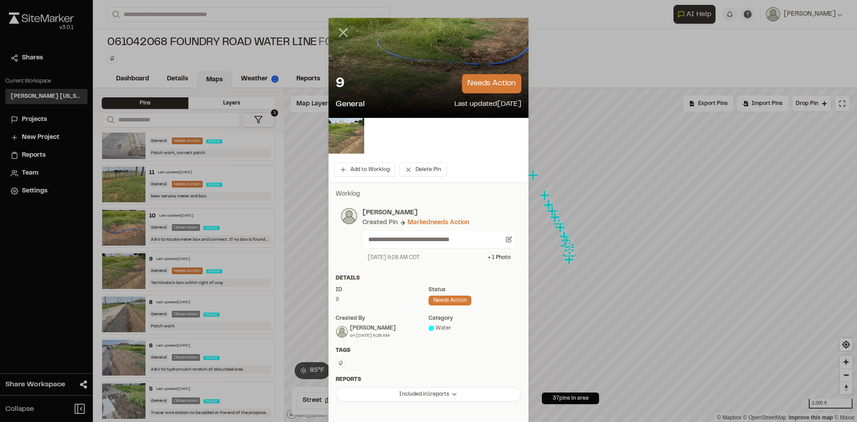
click at [336, 29] on icon at bounding box center [343, 32] width 15 height 15
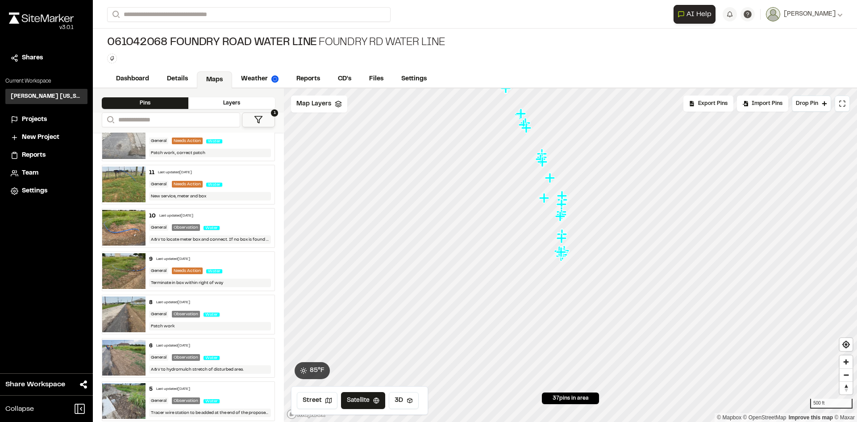
click at [169, 242] on div "Last updated [DATE]" at bounding box center [173, 259] width 34 height 5
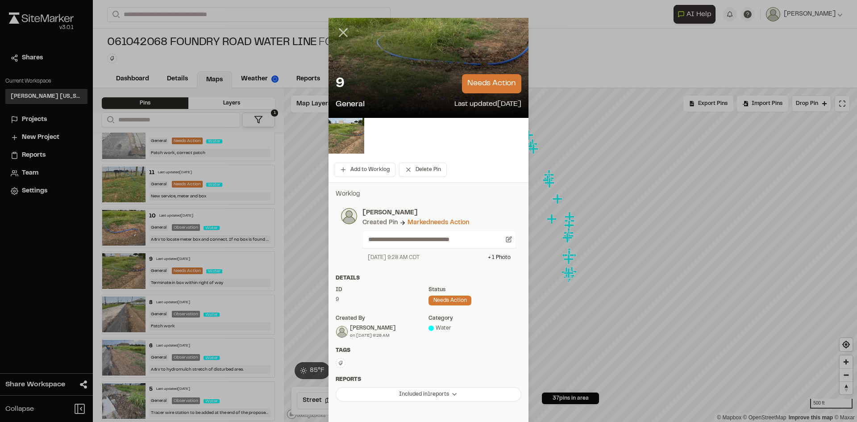
click at [336, 28] on icon at bounding box center [343, 32] width 15 height 15
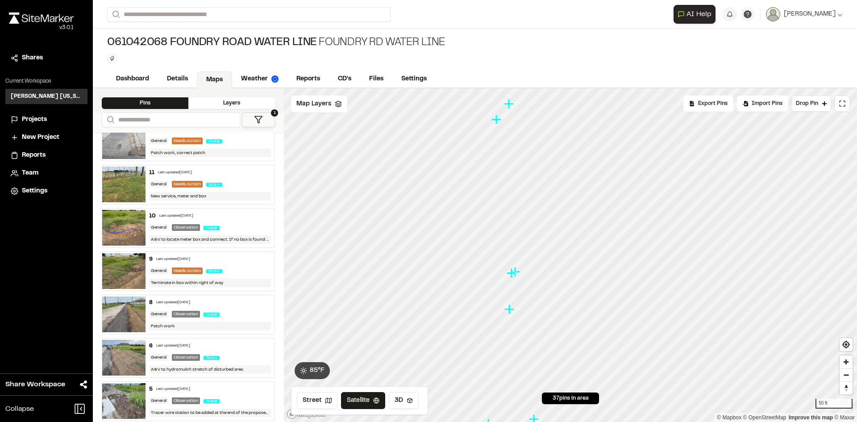
click at [154, 216] on div "10 Last updated [DATE]" at bounding box center [210, 216] width 122 height 8
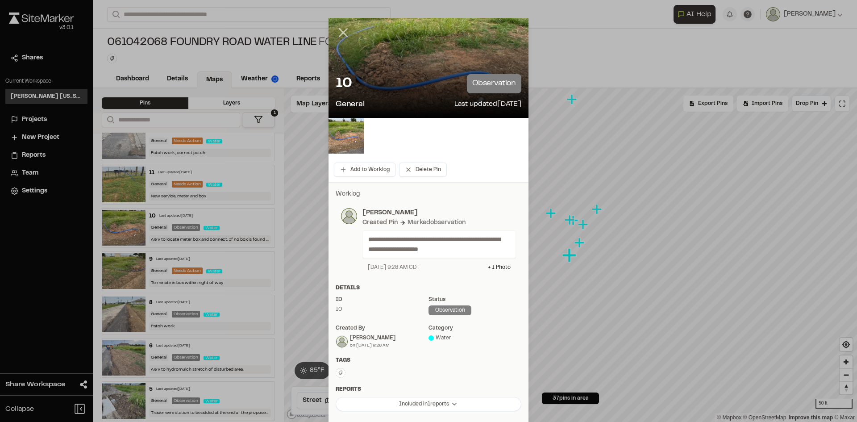
click at [341, 28] on icon at bounding box center [343, 32] width 15 height 15
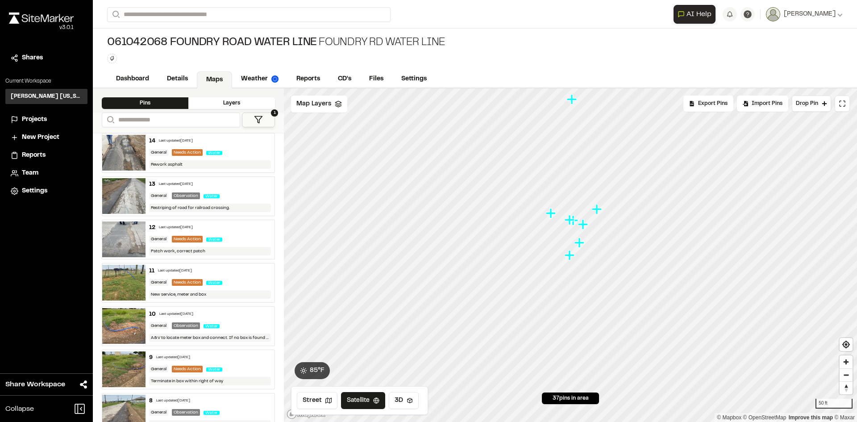
scroll to position [1006, 0]
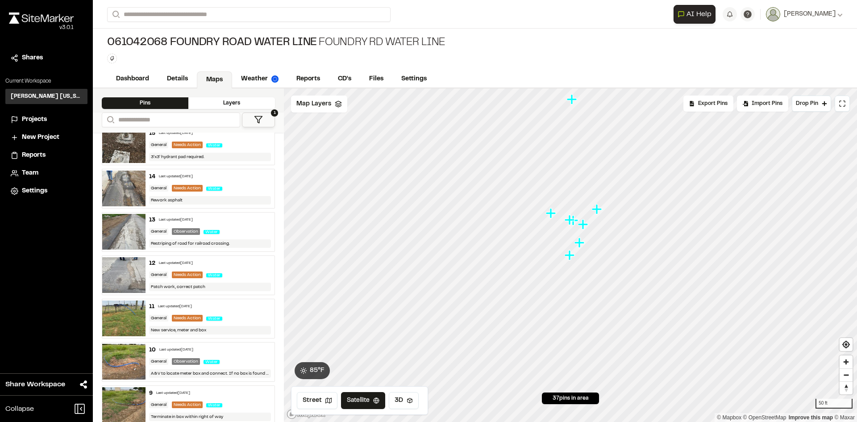
click at [183, 242] on div "Last updated [DATE]" at bounding box center [175, 306] width 34 height 5
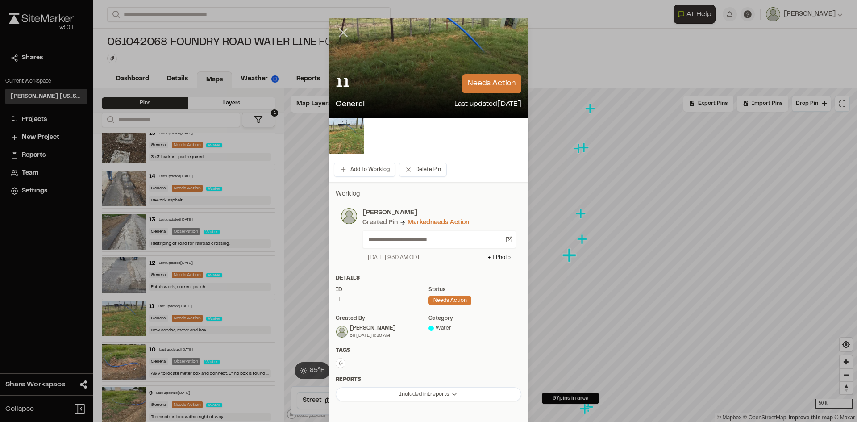
click at [338, 33] on icon at bounding box center [343, 32] width 15 height 15
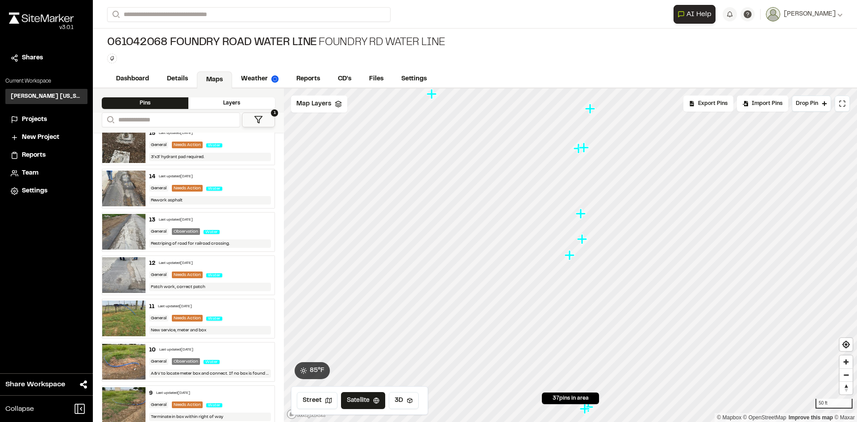
click at [116, 232] on img at bounding box center [123, 232] width 43 height 36
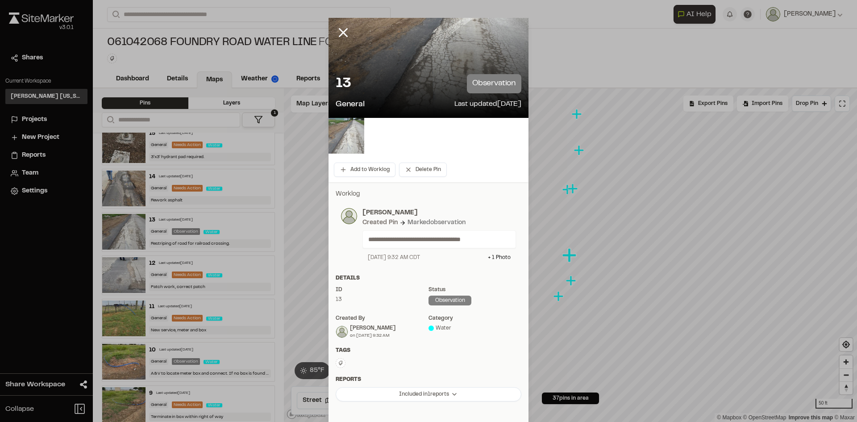
click at [346, 144] on img at bounding box center [346, 136] width 36 height 36
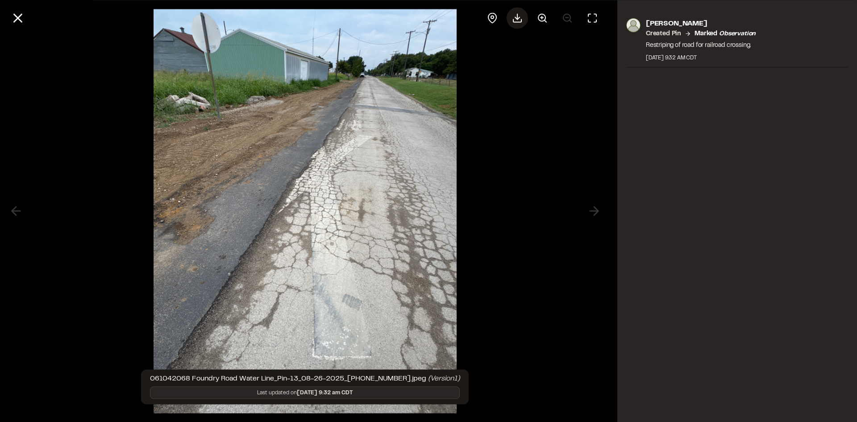
click at [517, 18] on line at bounding box center [517, 16] width 0 height 5
click at [552, 162] on div at bounding box center [305, 211] width 610 height 422
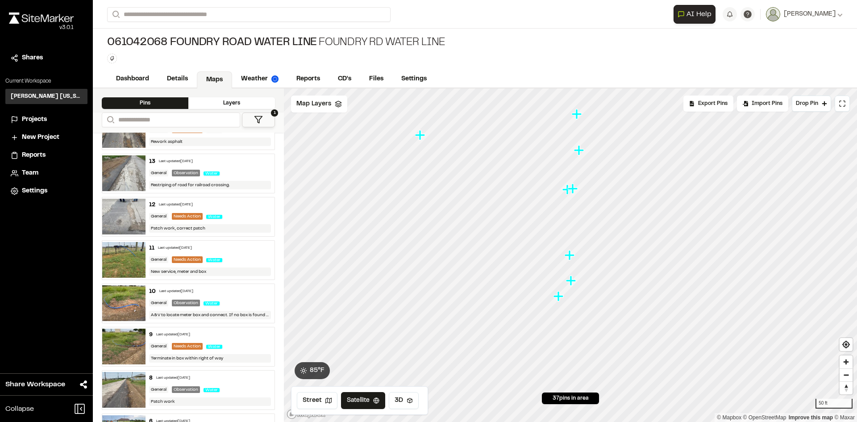
scroll to position [1051, 0]
